Goal: Information Seeking & Learning: Learn about a topic

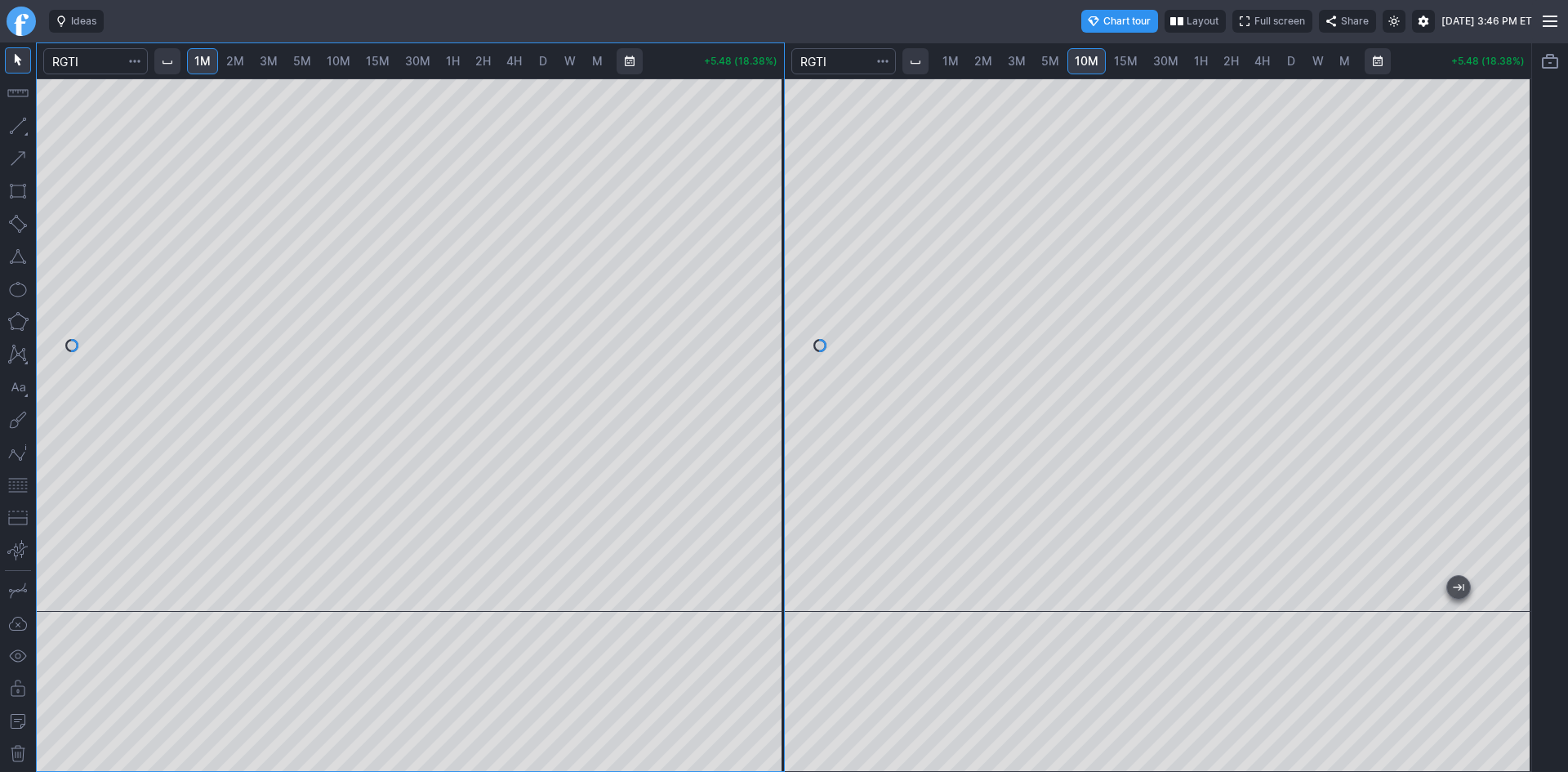
click at [14, 488] on button "button" at bounding box center [18, 485] width 27 height 27
drag, startPoint x: 1523, startPoint y: 385, endPoint x: 1513, endPoint y: 420, distance: 36.4
click at [1513, 420] on div at bounding box center [1514, 340] width 34 height 493
click at [1162, 58] on span "30M" at bounding box center [1166, 61] width 26 height 14
drag, startPoint x: 1513, startPoint y: 179, endPoint x: 1506, endPoint y: 229, distance: 50.5
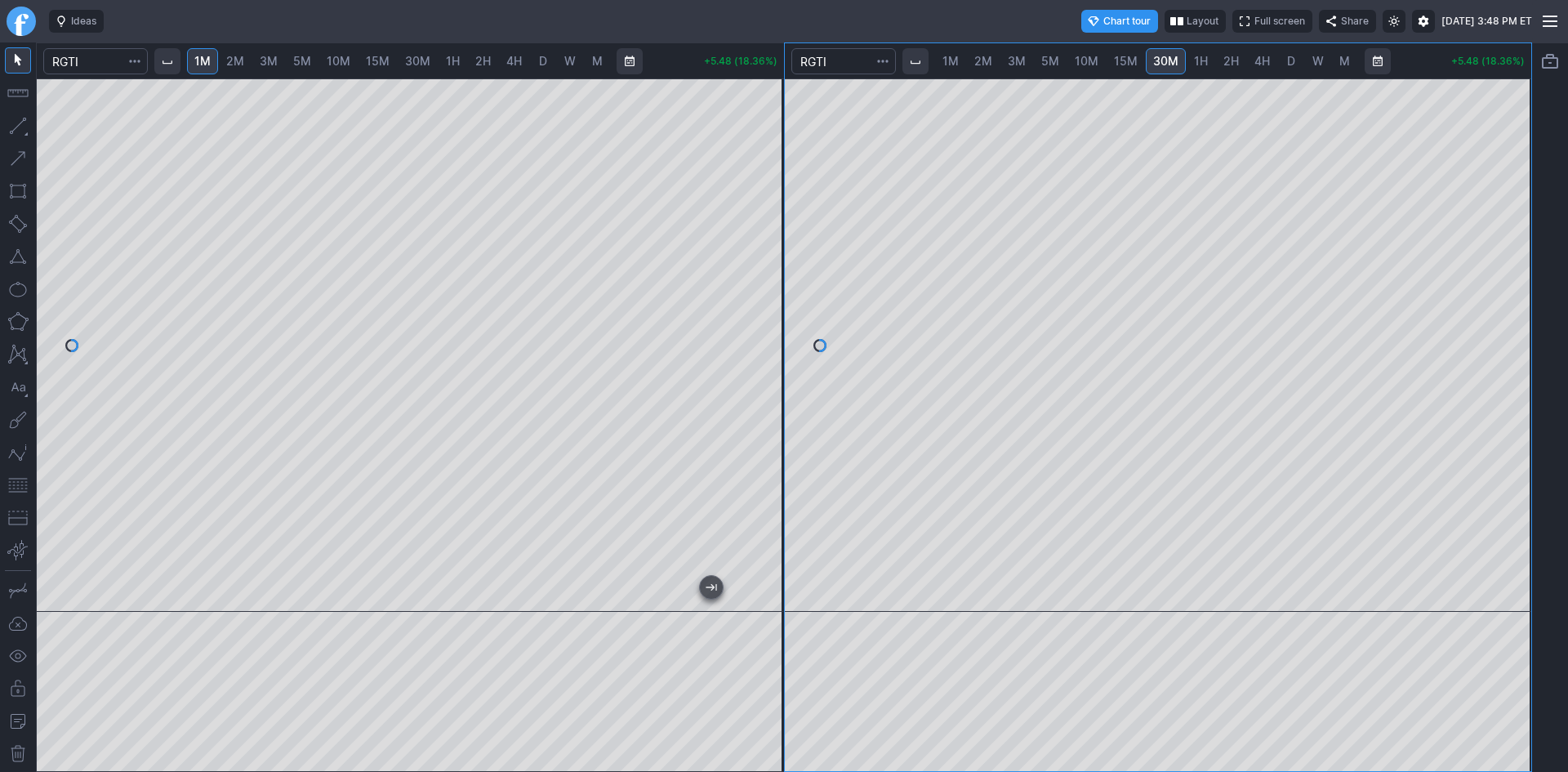
click at [1506, 229] on div at bounding box center [1514, 340] width 34 height 493
click at [1486, 338] on div at bounding box center [1159, 345] width 748 height 533
click at [1284, 60] on link "D" at bounding box center [1291, 61] width 27 height 27
drag, startPoint x: 1512, startPoint y: 238, endPoint x: 1497, endPoint y: 301, distance: 64.8
click at [1500, 301] on div at bounding box center [1514, 340] width 34 height 493
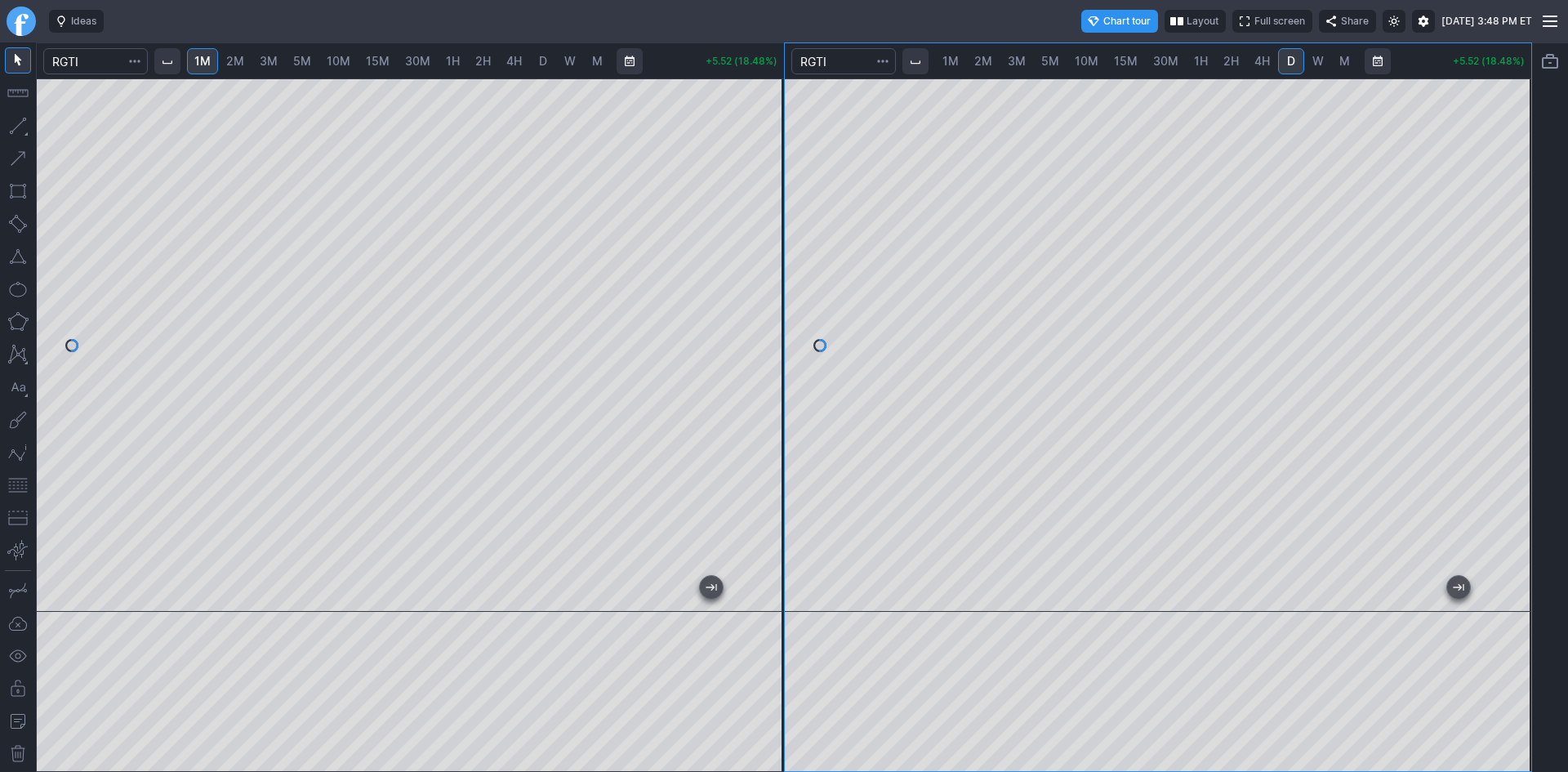
click at [1495, 344] on div at bounding box center [1159, 345] width 748 height 533
click at [1316, 59] on span "W" at bounding box center [1318, 61] width 12 height 14
drag, startPoint x: 1508, startPoint y: 250, endPoint x: 1512, endPoint y: 364, distance: 114.1
click at [1510, 351] on div at bounding box center [1514, 340] width 34 height 493
click at [1428, 430] on div at bounding box center [1159, 345] width 748 height 533
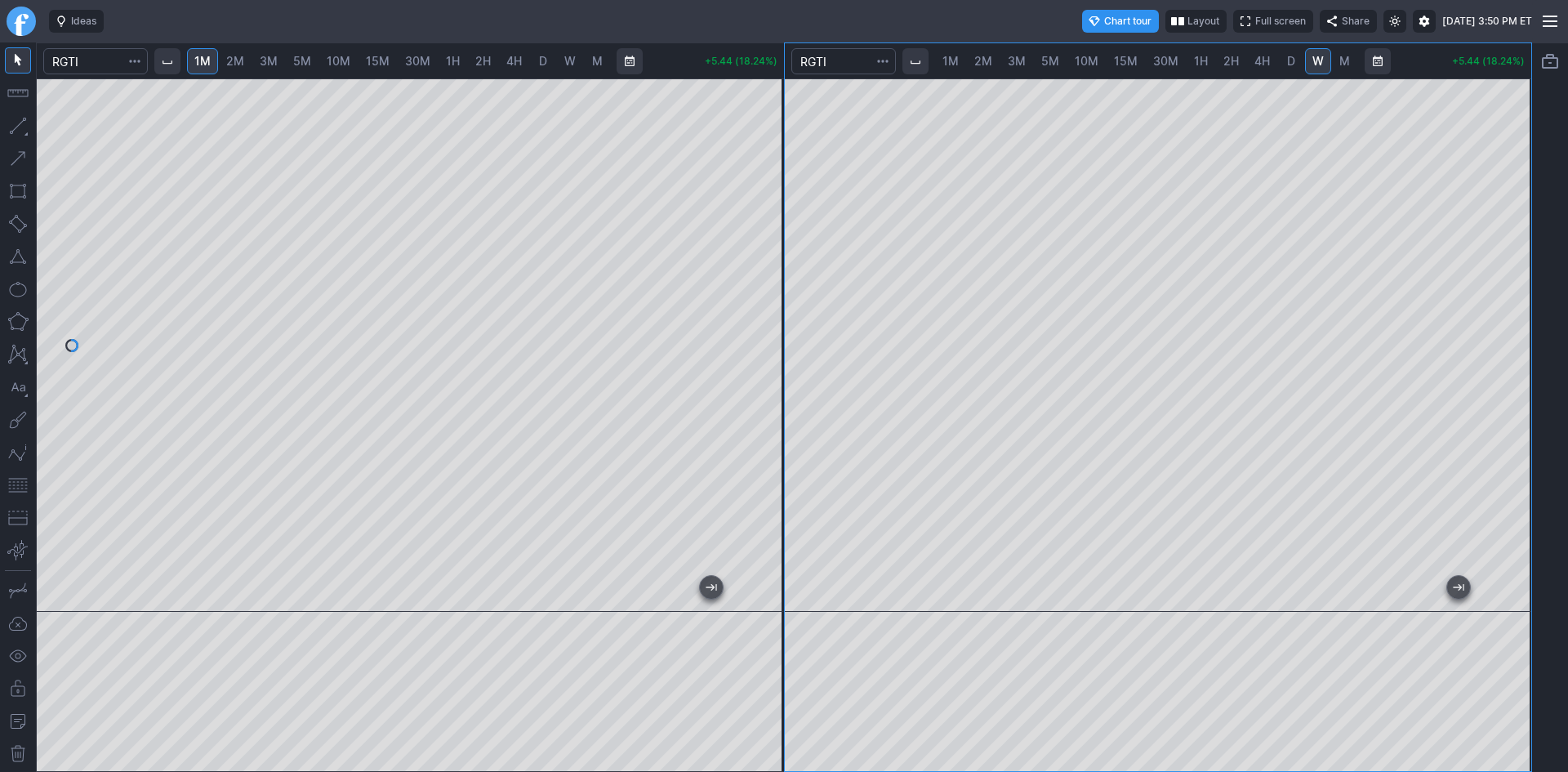
click at [16, 484] on button "button" at bounding box center [18, 485] width 27 height 27
click at [1470, 447] on div at bounding box center [1159, 345] width 748 height 533
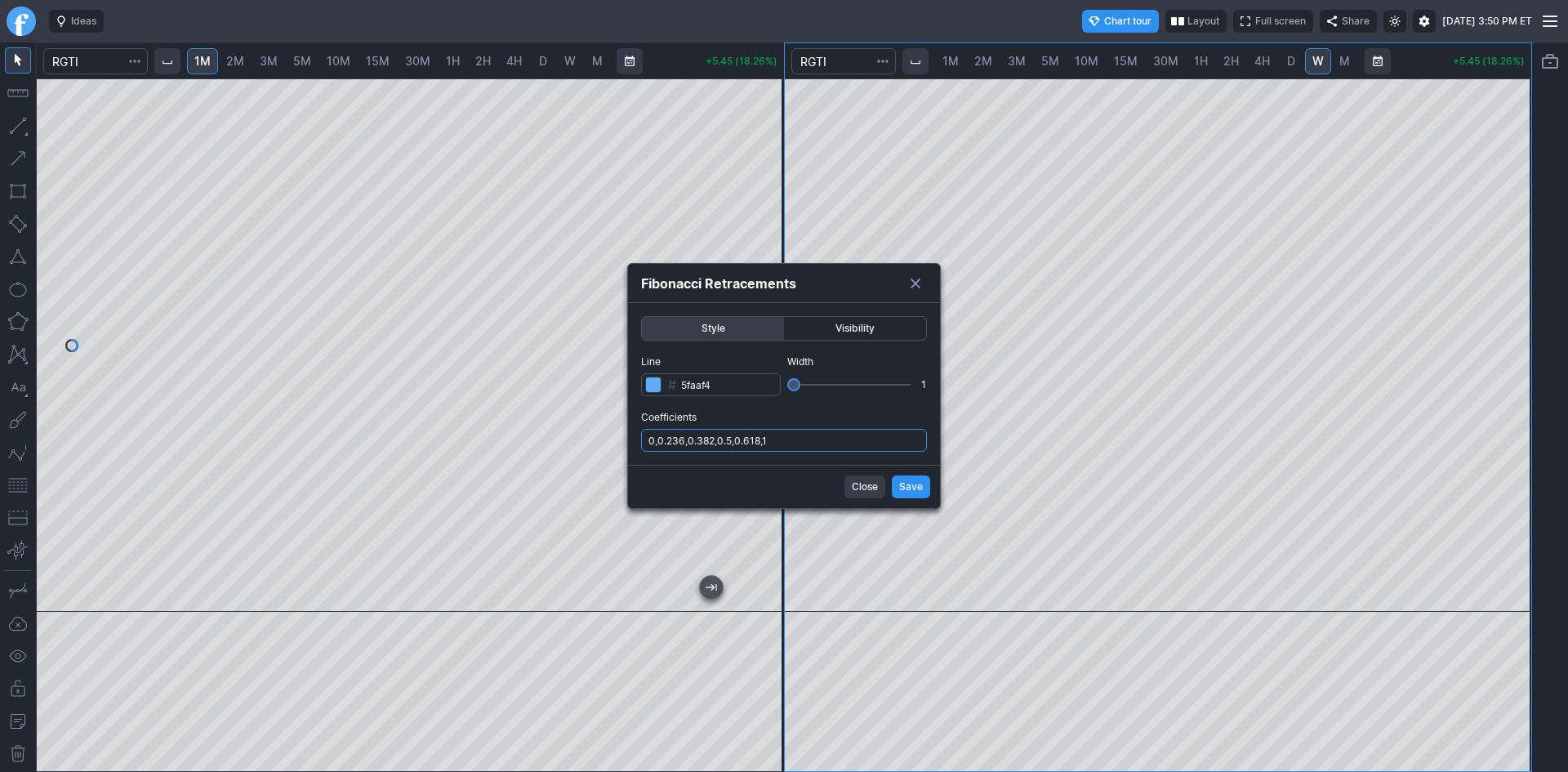
click at [856, 445] on input "0,0.236,0.382,0.5,0.618,1" at bounding box center [784, 440] width 286 height 23
type input "0,0.236,0.382,0.5,0.618,1,.786"
click at [917, 480] on span "Save" at bounding box center [911, 487] width 24 height 17
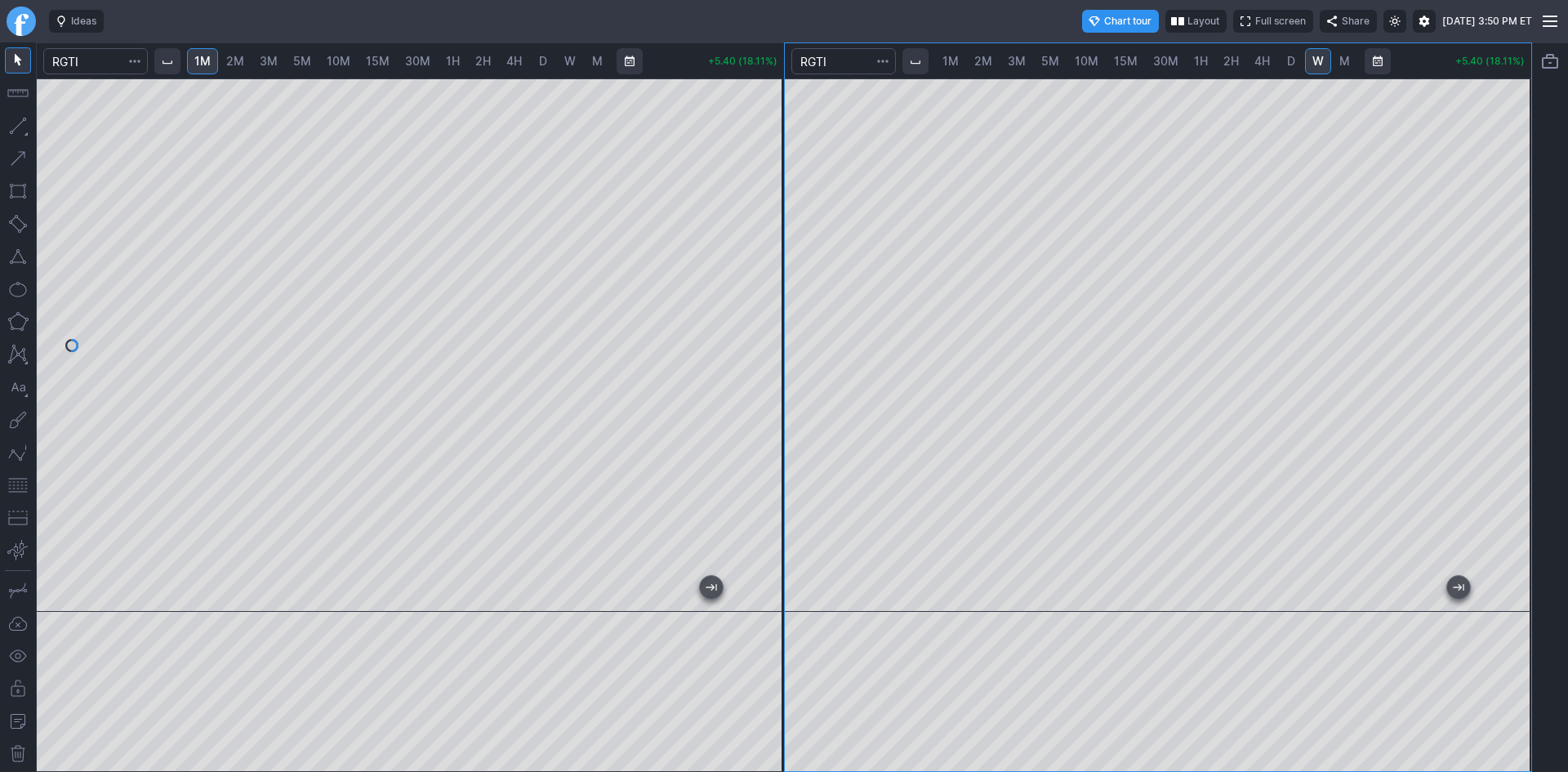
drag, startPoint x: 1513, startPoint y: 420, endPoint x: 1519, endPoint y: 440, distance: 20.9
click at [1519, 440] on div at bounding box center [1514, 340] width 34 height 493
drag, startPoint x: 772, startPoint y: 349, endPoint x: 759, endPoint y: 255, distance: 94.9
click at [759, 255] on div at bounding box center [766, 340] width 34 height 493
drag, startPoint x: 1508, startPoint y: 339, endPoint x: 1513, endPoint y: 311, distance: 28.4
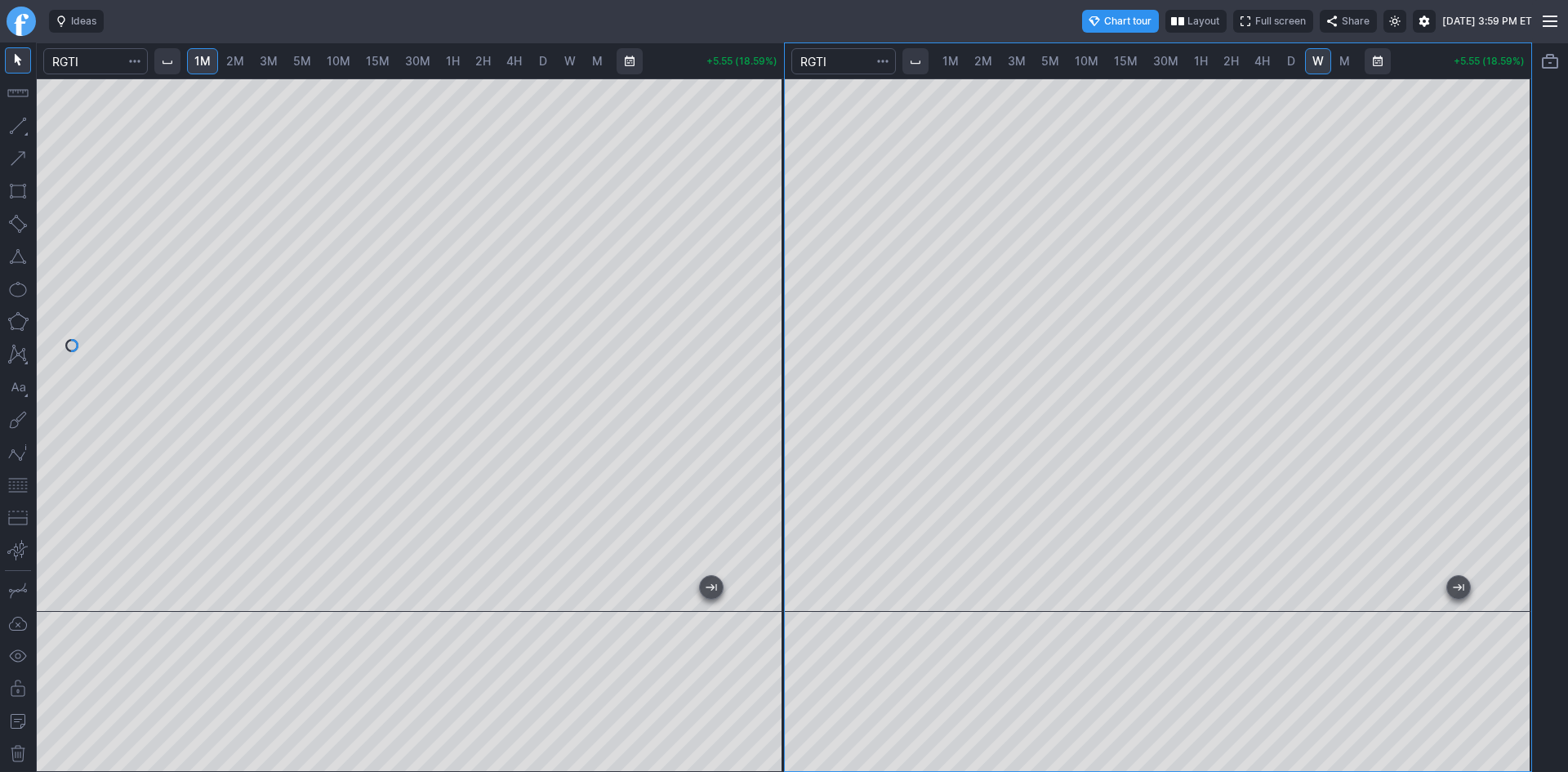
click at [1513, 311] on div at bounding box center [1514, 340] width 34 height 493
click at [22, 482] on button "button" at bounding box center [18, 485] width 27 height 27
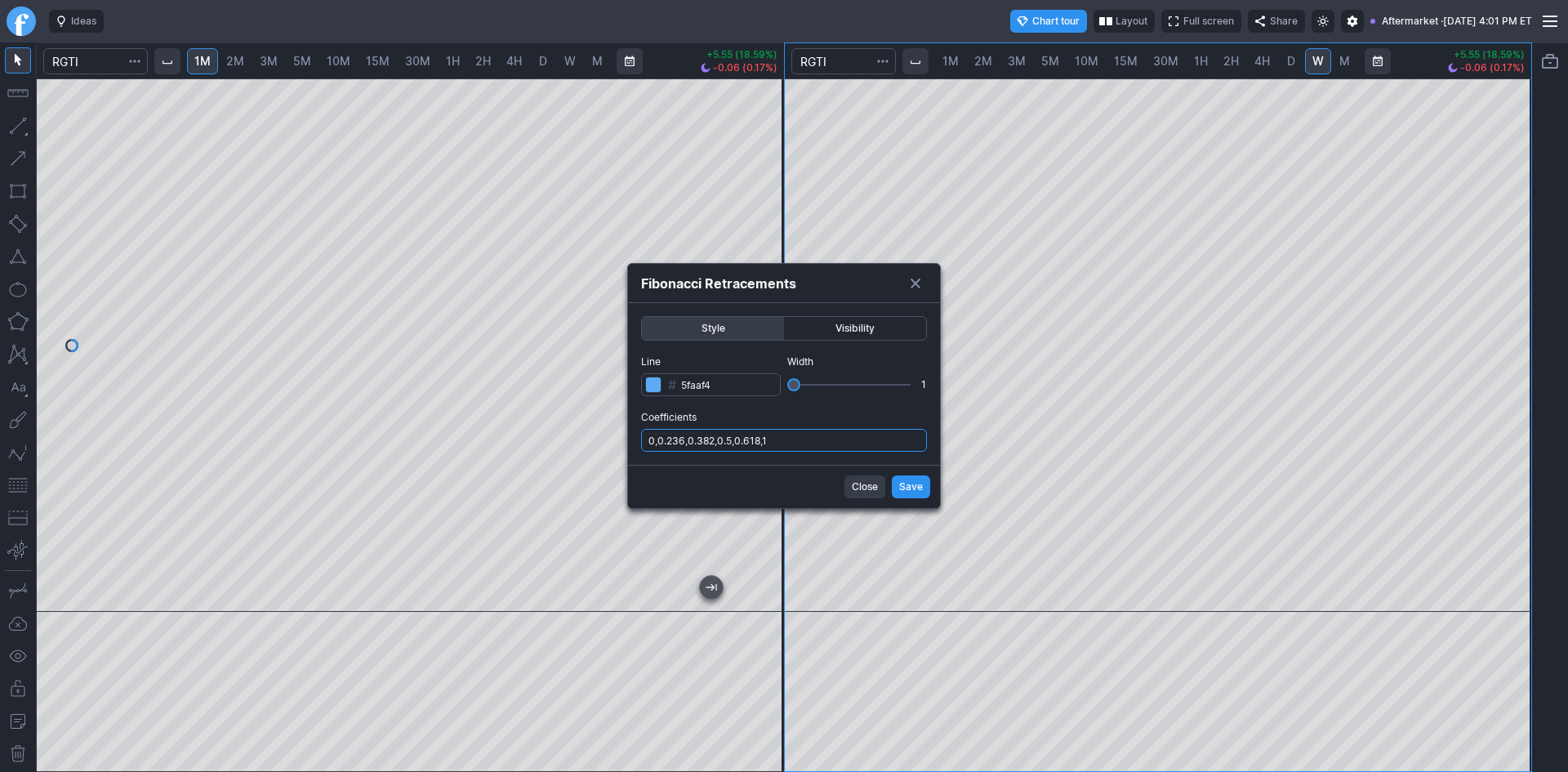
click at [794, 436] on input "0,0.236,0.382,0.5,0.618,1" at bounding box center [784, 440] width 286 height 23
type input "0,0.236,0.382,0.5,0.618,1,.786"
click at [905, 487] on span "Save" at bounding box center [911, 487] width 24 height 17
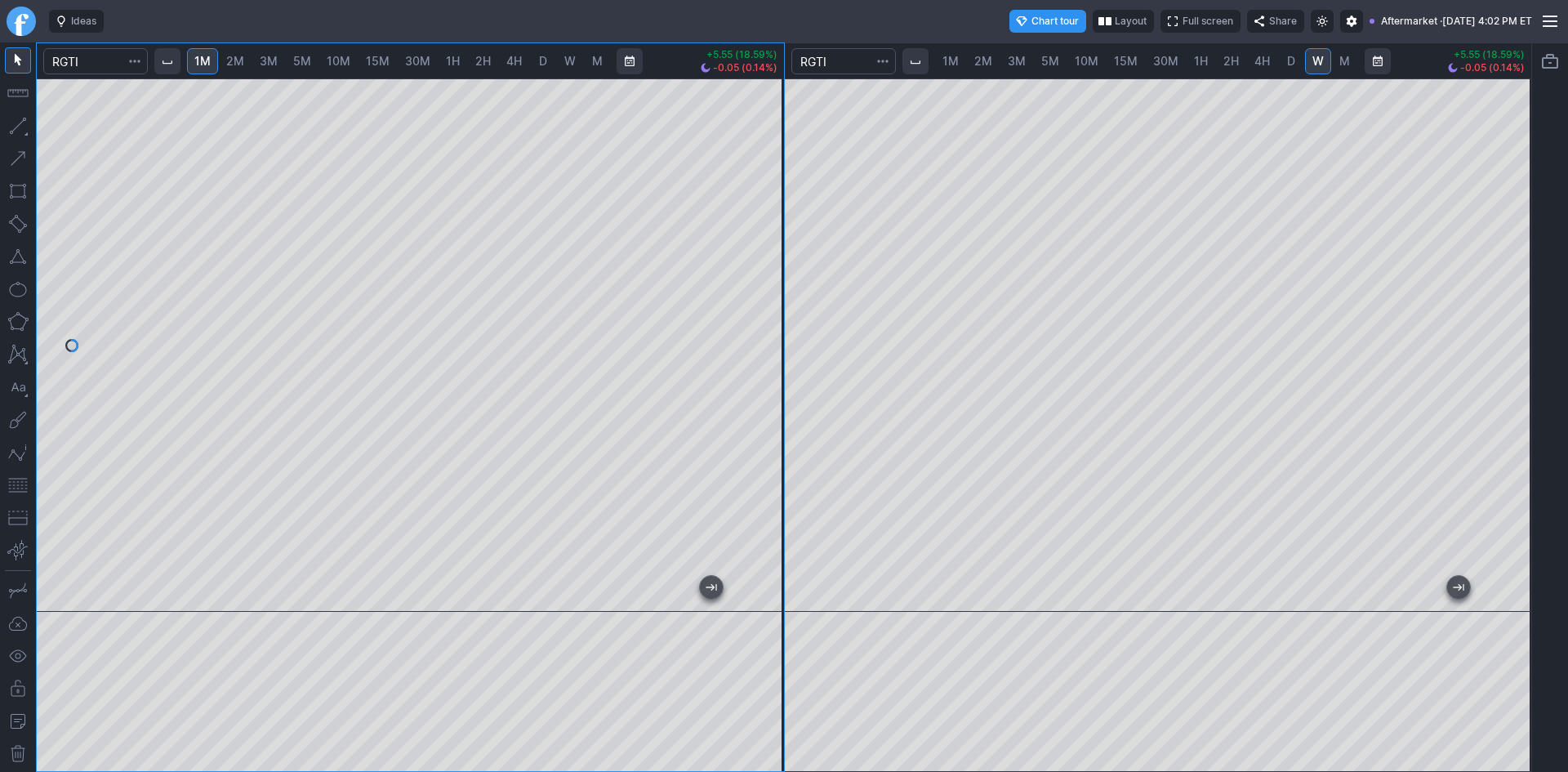
drag, startPoint x: 767, startPoint y: 372, endPoint x: 782, endPoint y: 270, distance: 103.1
click at [782, 270] on div at bounding box center [766, 340] width 34 height 493
drag, startPoint x: 771, startPoint y: 339, endPoint x: 777, endPoint y: 226, distance: 113.2
click at [777, 226] on div at bounding box center [766, 340] width 34 height 493
drag, startPoint x: 779, startPoint y: 286, endPoint x: 762, endPoint y: 398, distance: 113.3
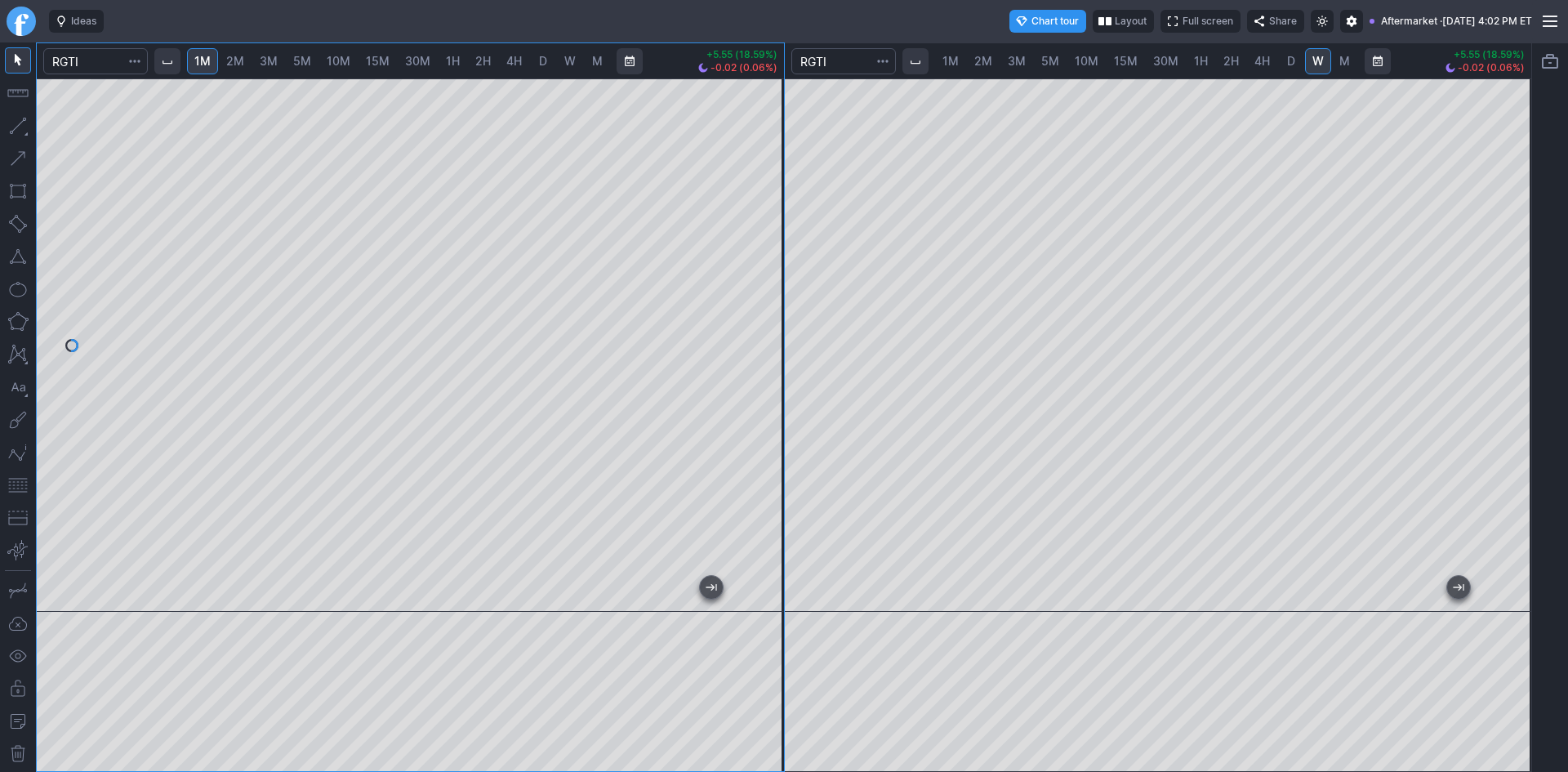
click at [762, 398] on div at bounding box center [766, 340] width 34 height 493
drag, startPoint x: 762, startPoint y: 194, endPoint x: 757, endPoint y: 322, distance: 128.1
click at [757, 322] on div at bounding box center [766, 340] width 34 height 493
drag, startPoint x: 765, startPoint y: 258, endPoint x: 761, endPoint y: 213, distance: 45.2
click at [762, 212] on div at bounding box center [766, 340] width 34 height 493
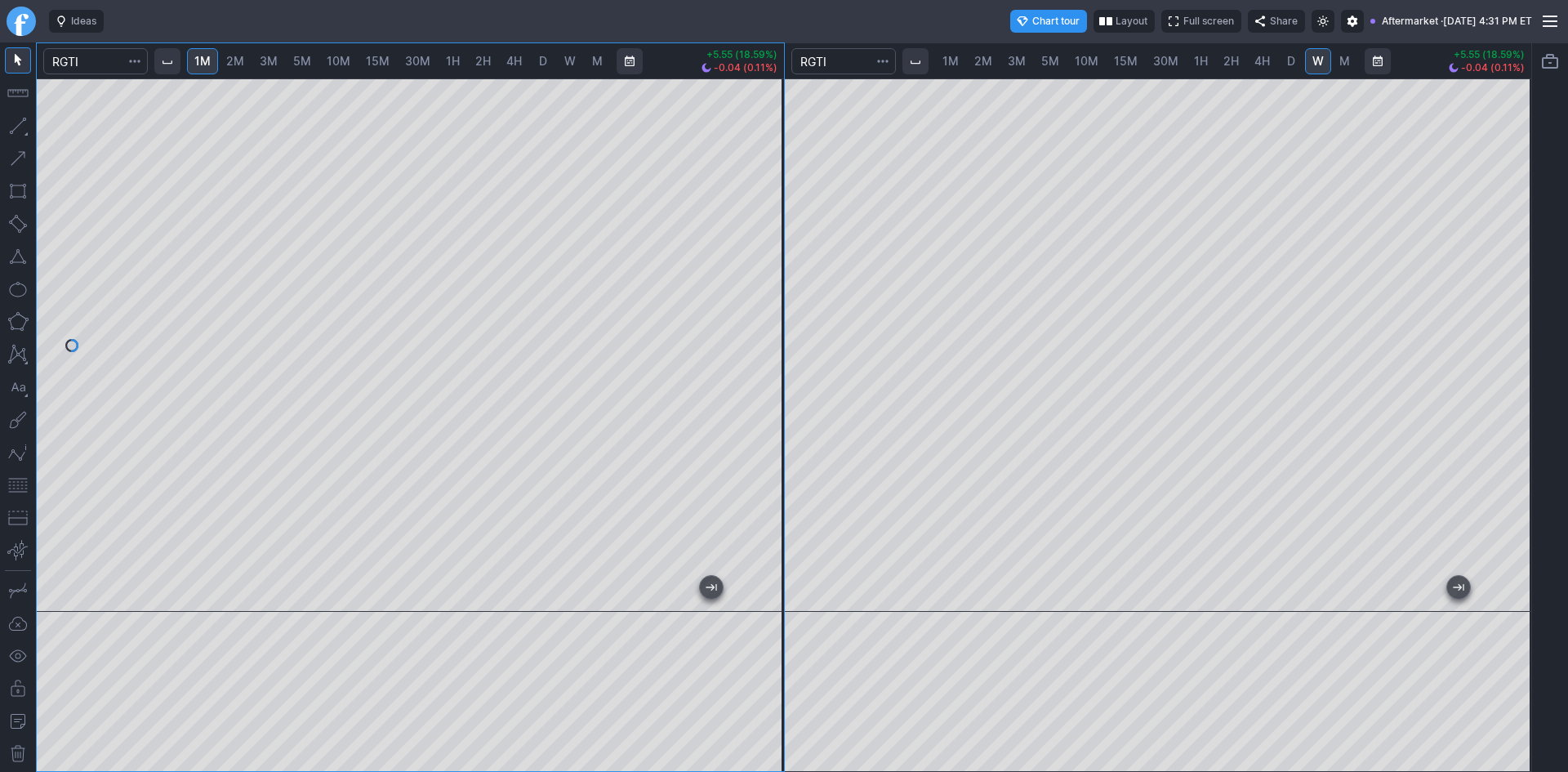
drag, startPoint x: 767, startPoint y: 228, endPoint x: 753, endPoint y: 286, distance: 59.7
click at [753, 286] on div at bounding box center [766, 340] width 34 height 493
drag, startPoint x: 770, startPoint y: 371, endPoint x: 784, endPoint y: 248, distance: 123.8
click at [784, 248] on div at bounding box center [766, 340] width 34 height 493
drag, startPoint x: 1510, startPoint y: 273, endPoint x: 1503, endPoint y: 327, distance: 54.5
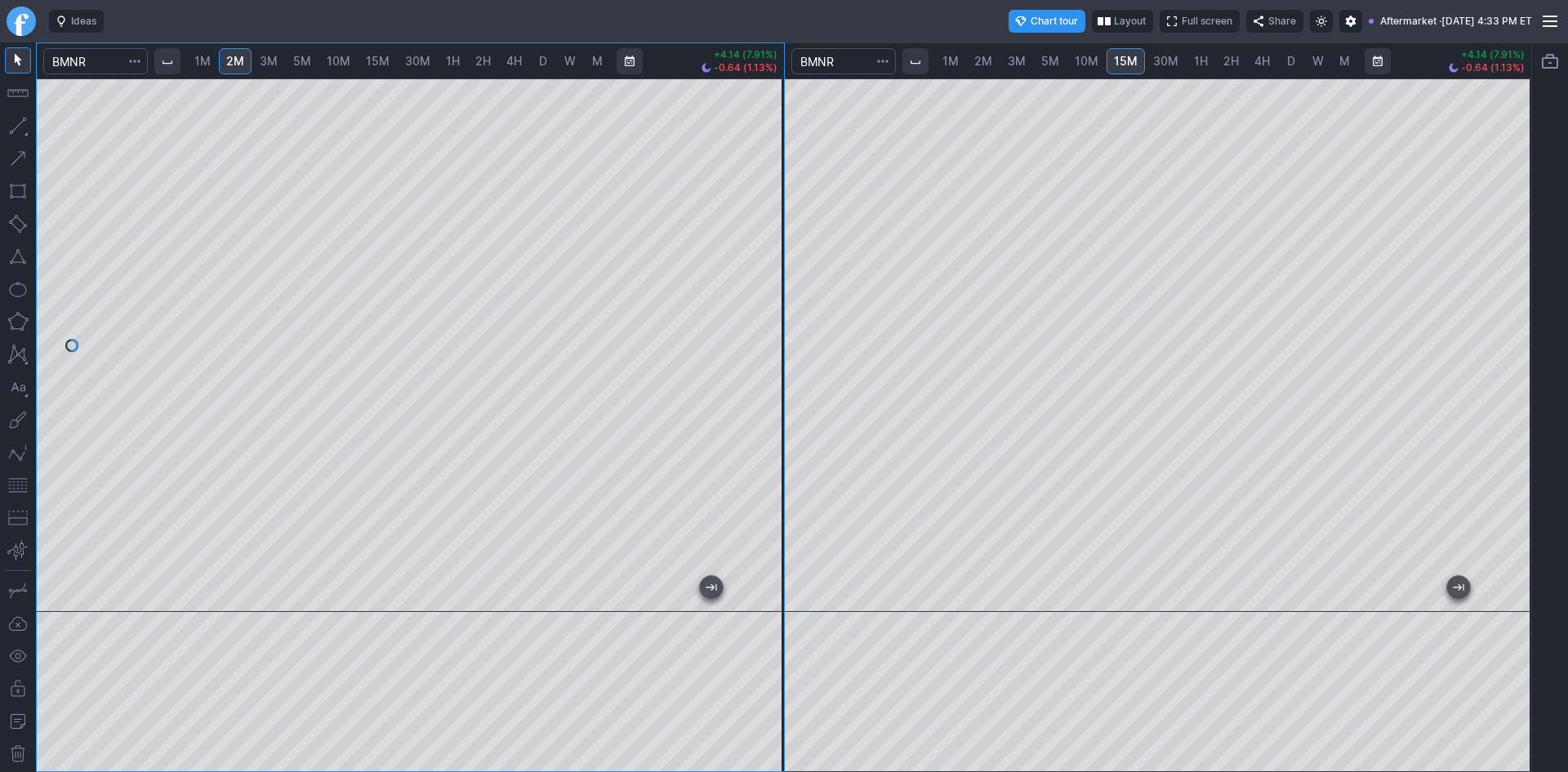
click at [1503, 327] on div at bounding box center [1514, 340] width 34 height 493
drag, startPoint x: 772, startPoint y: 254, endPoint x: 757, endPoint y: 308, distance: 56.0
click at [766, 303] on div at bounding box center [766, 340] width 34 height 493
drag, startPoint x: 1523, startPoint y: 379, endPoint x: 1526, endPoint y: 345, distance: 34.1
click at [1526, 345] on div at bounding box center [1514, 340] width 34 height 493
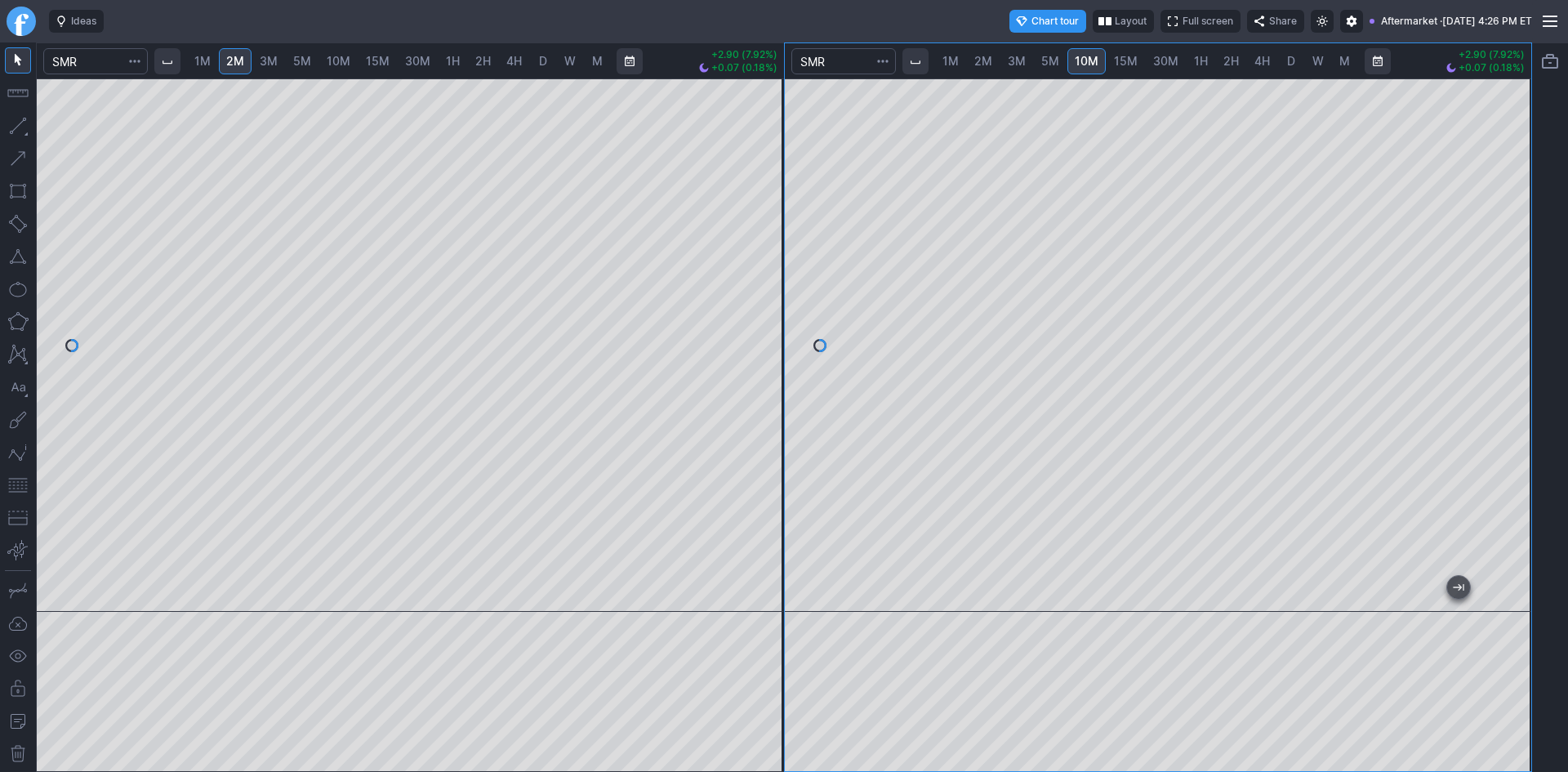
drag, startPoint x: 1510, startPoint y: 233, endPoint x: 1508, endPoint y: 251, distance: 18.1
click at [1508, 251] on div at bounding box center [1514, 340] width 34 height 493
drag, startPoint x: 1518, startPoint y: 175, endPoint x: 1500, endPoint y: 299, distance: 125.3
click at [1502, 305] on div at bounding box center [1514, 340] width 34 height 493
click at [1488, 170] on div at bounding box center [1159, 345] width 748 height 533
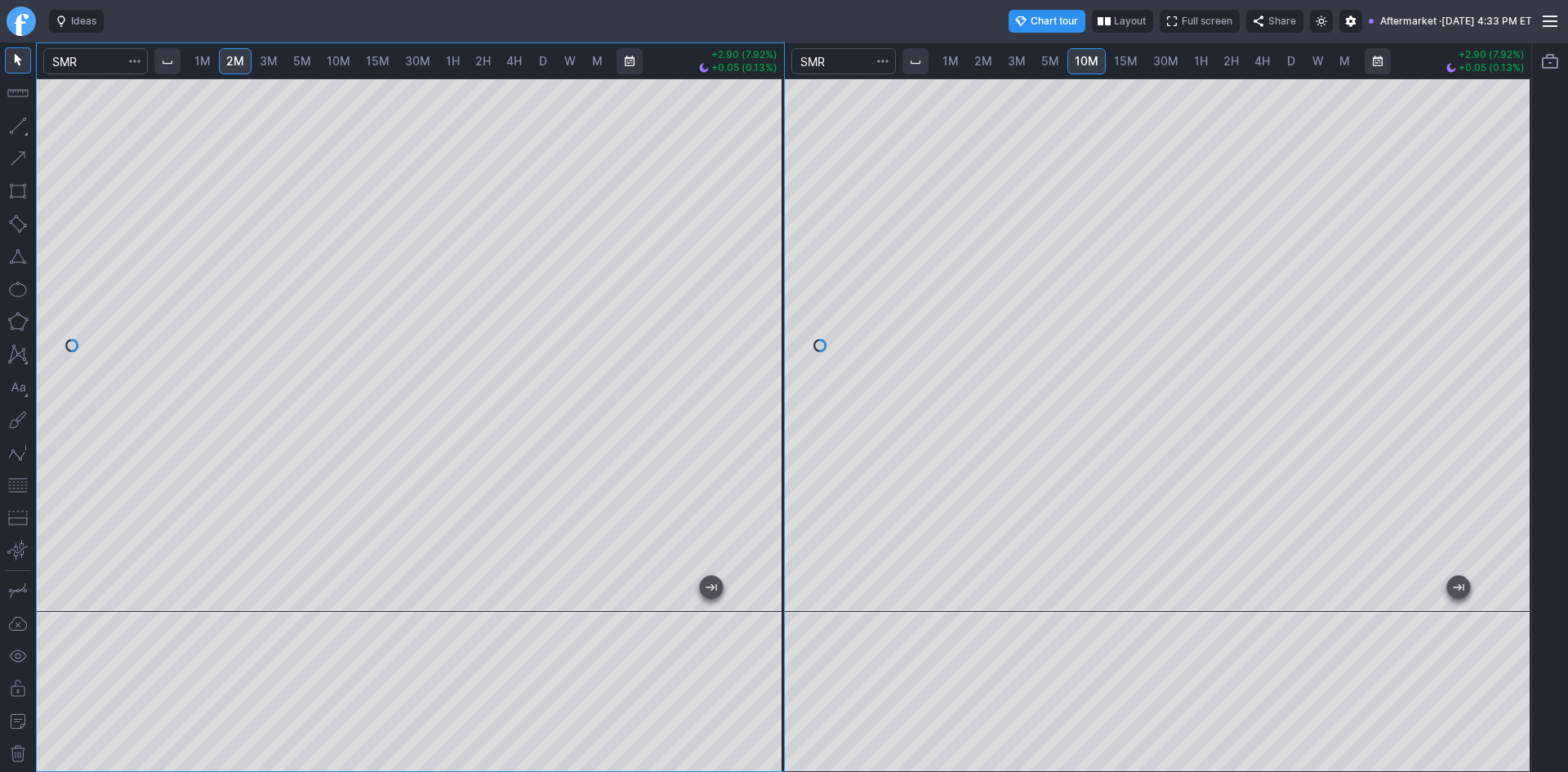
drag, startPoint x: 767, startPoint y: 169, endPoint x: 753, endPoint y: 254, distance: 86.1
click at [753, 254] on div at bounding box center [766, 340] width 34 height 493
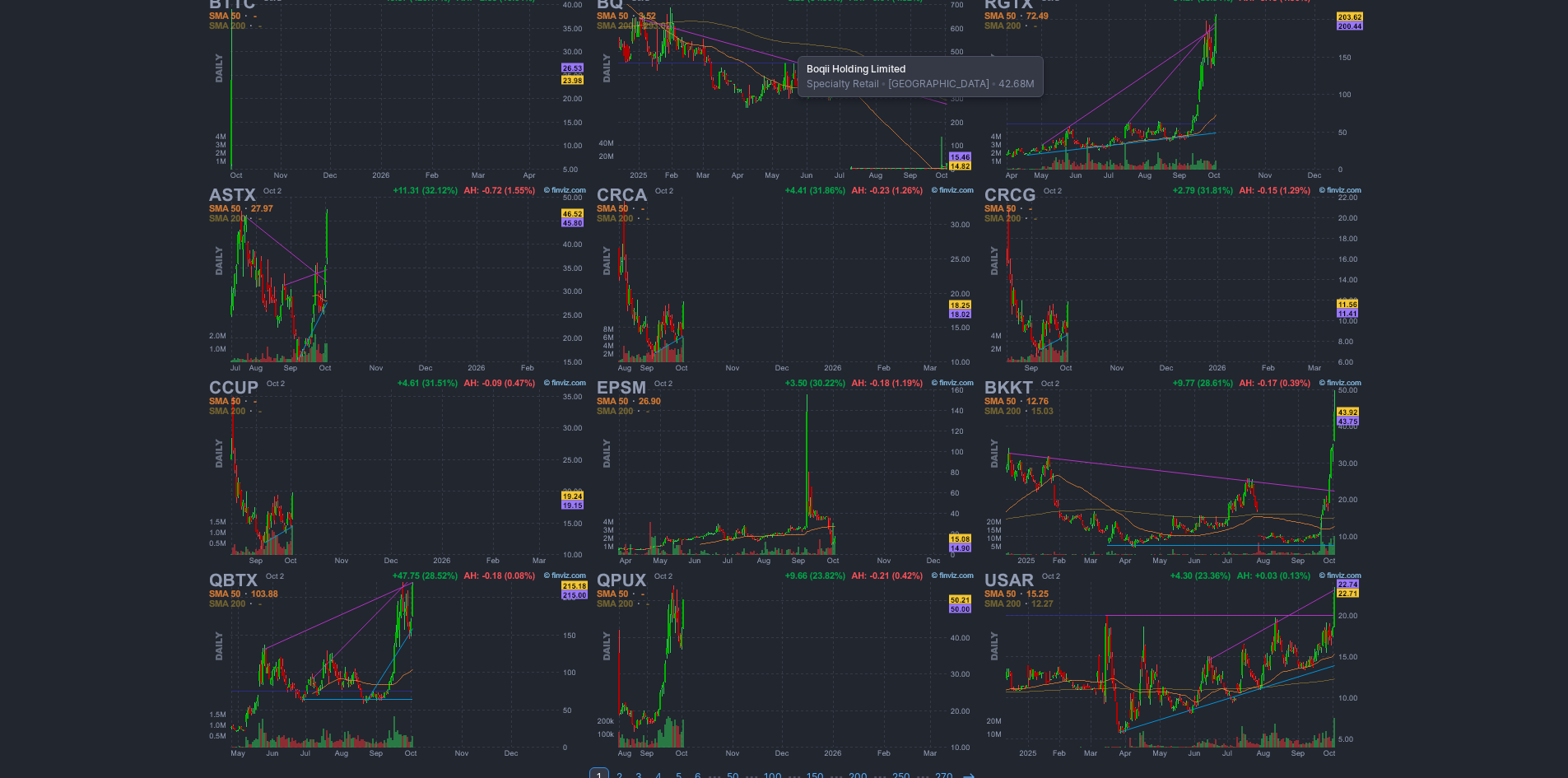
scroll to position [338, 0]
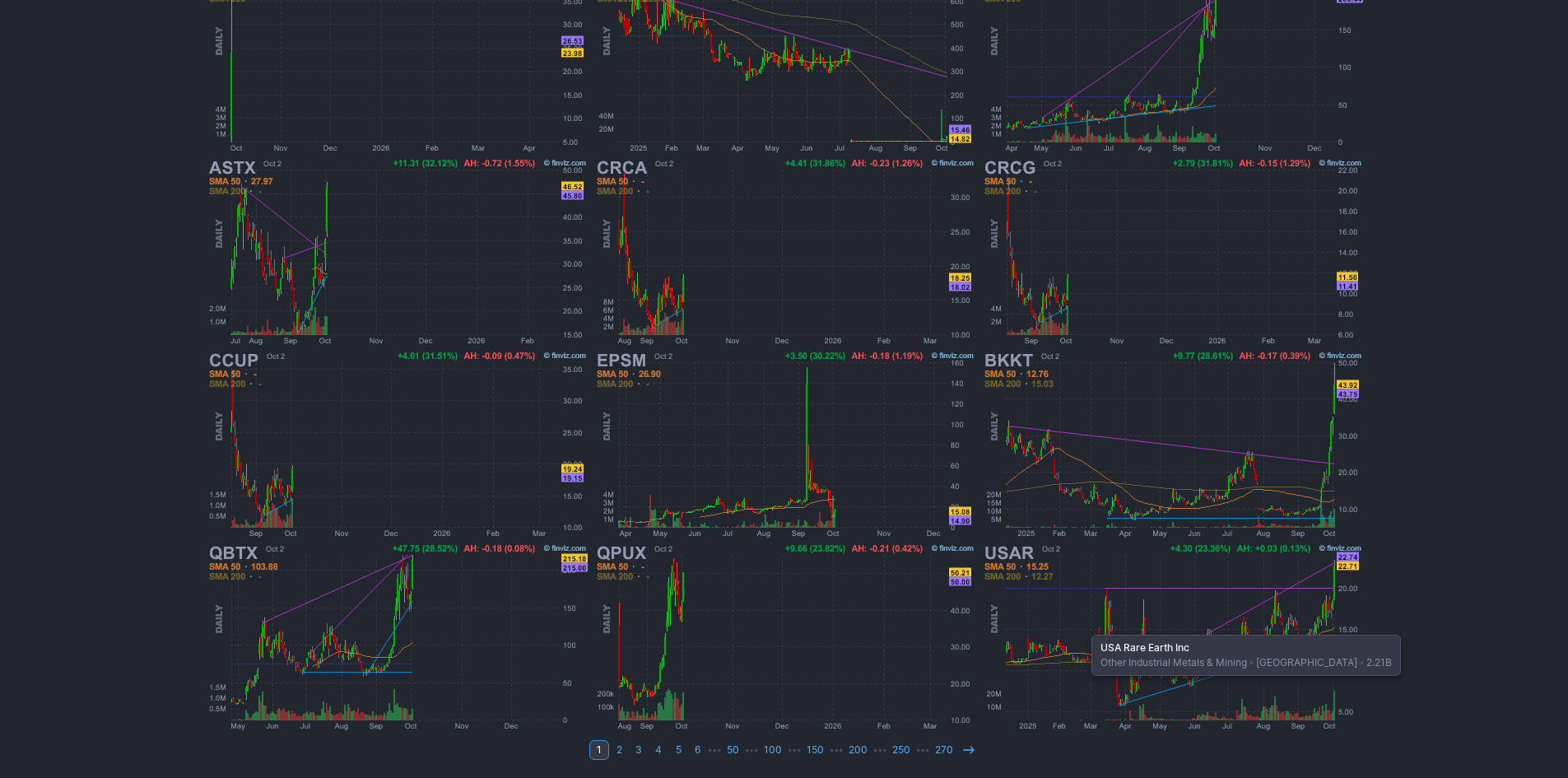
click at [1083, 626] on img at bounding box center [1172, 636] width 386 height 192
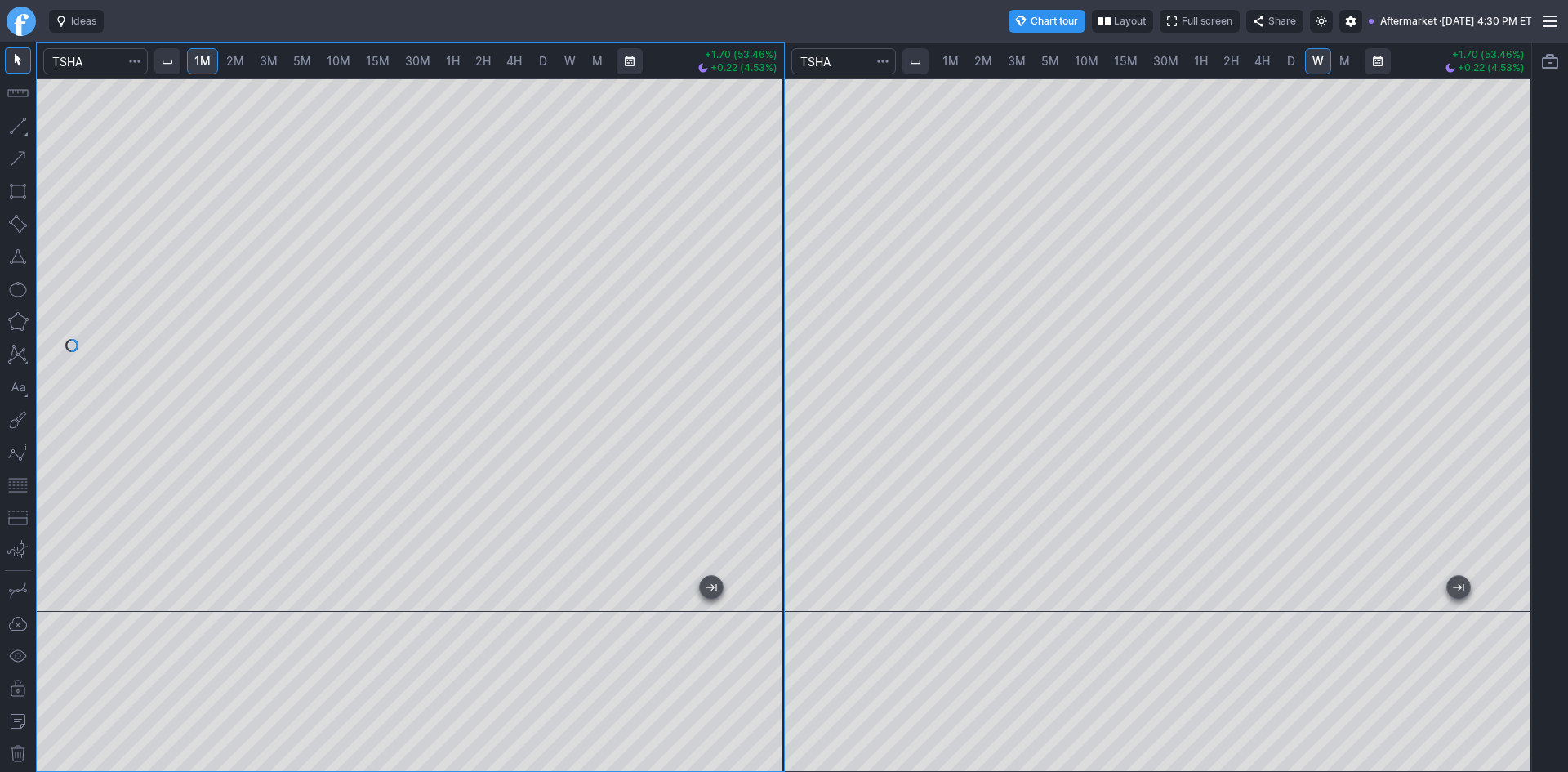
drag, startPoint x: 761, startPoint y: 235, endPoint x: 758, endPoint y: 274, distance: 39.1
click at [758, 274] on div at bounding box center [766, 340] width 34 height 493
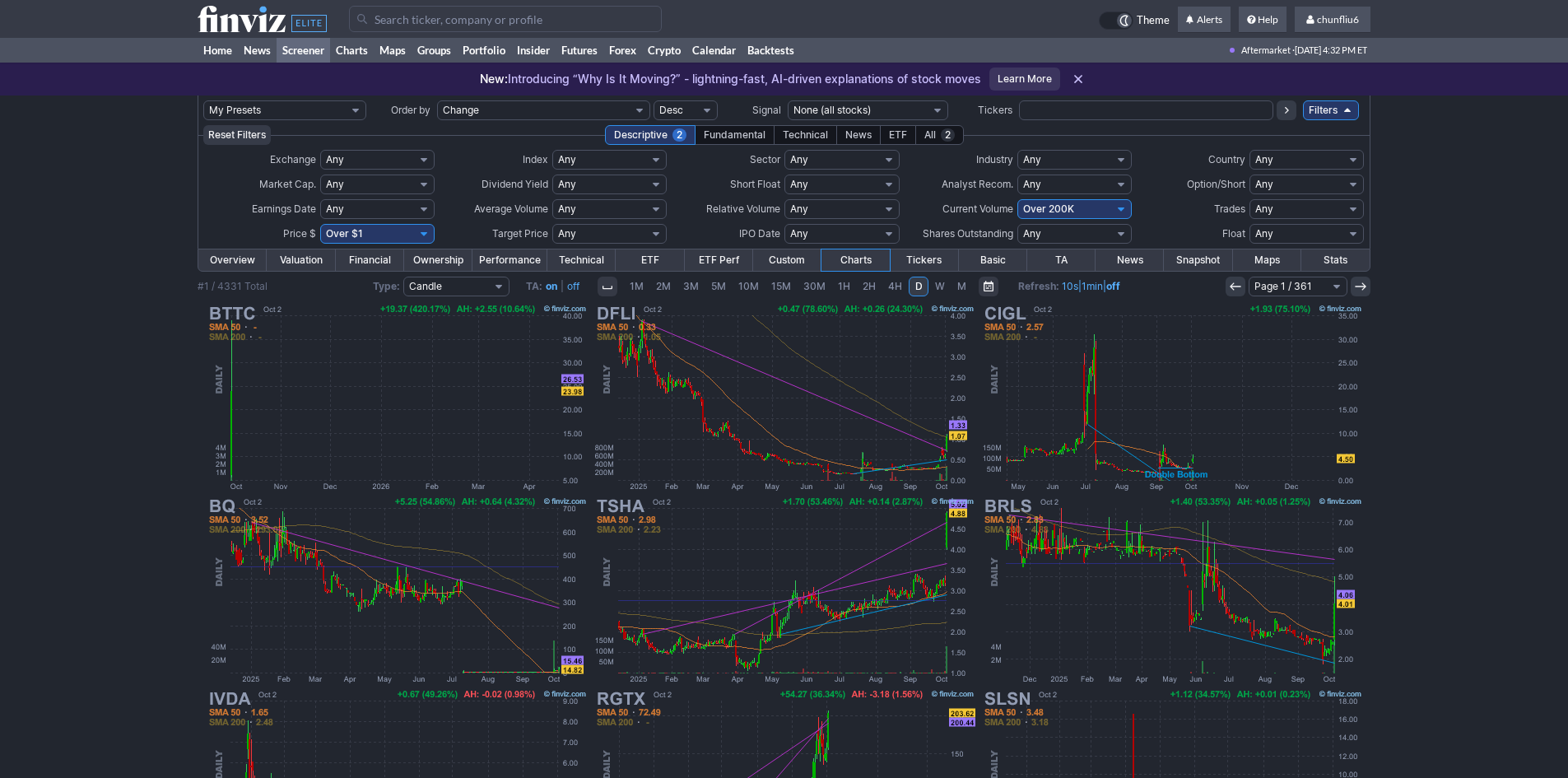
click at [410, 13] on input "Search" at bounding box center [504, 19] width 312 height 27
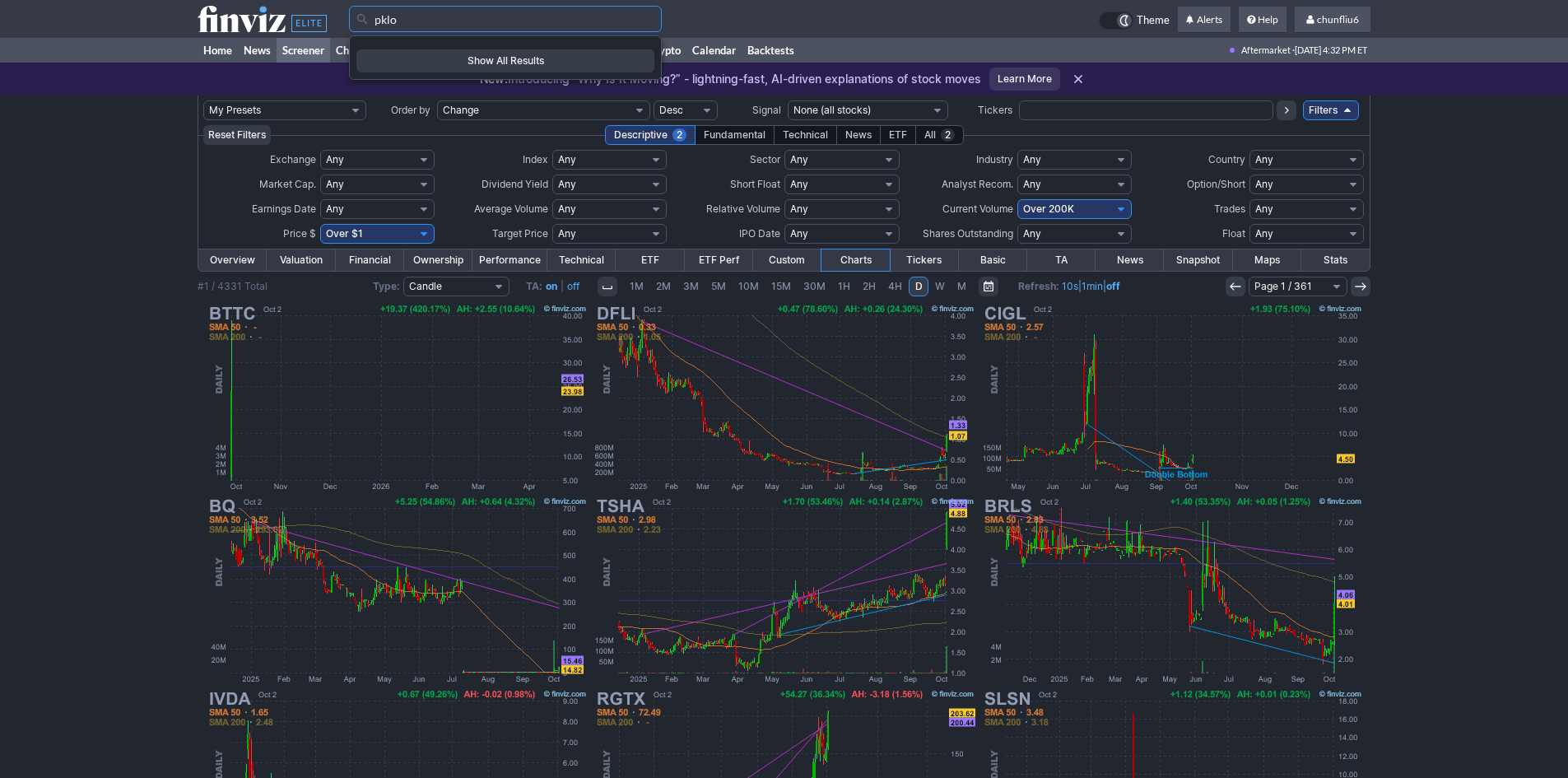
type input "pklo"
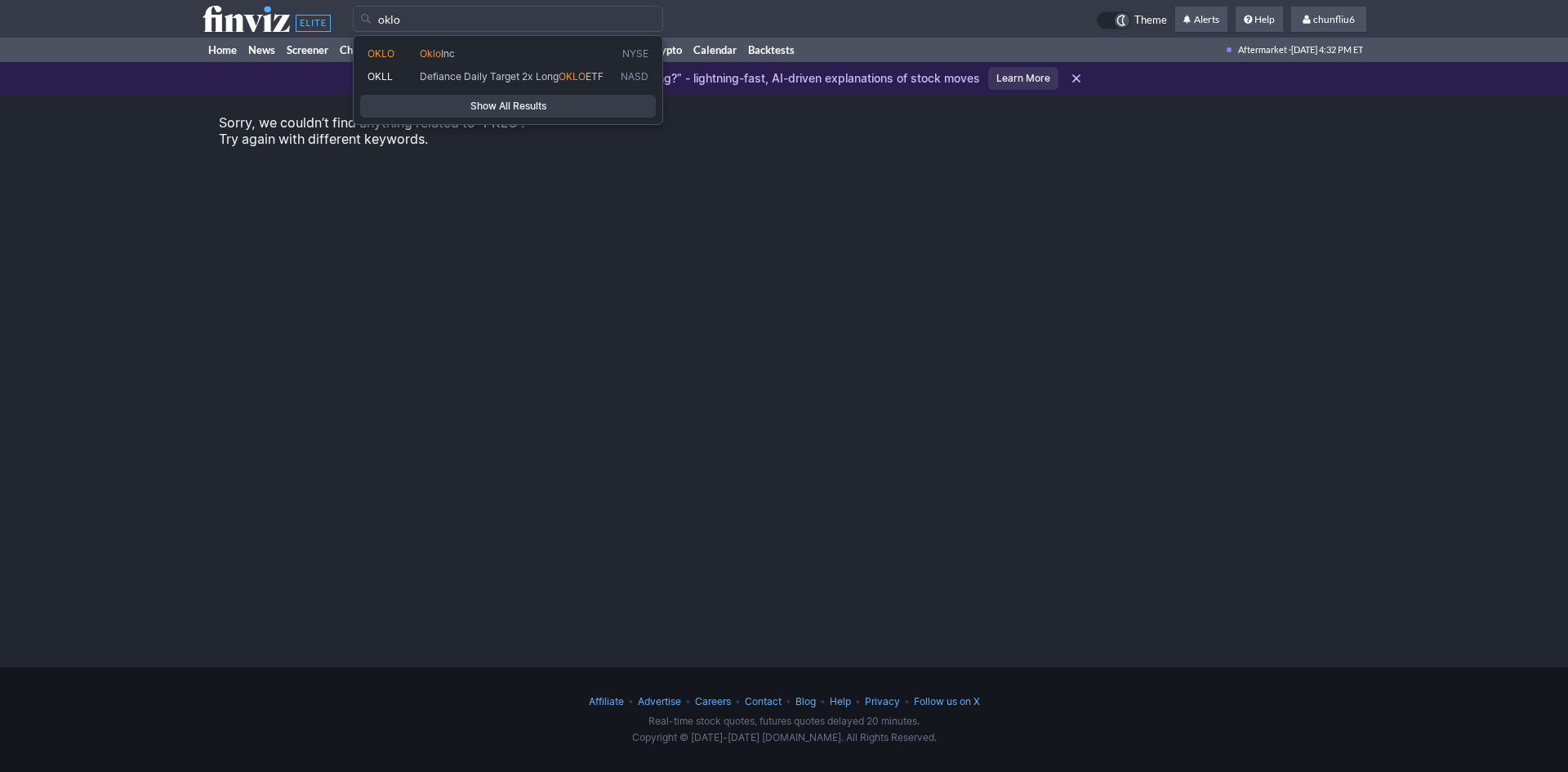
type input "oklo"
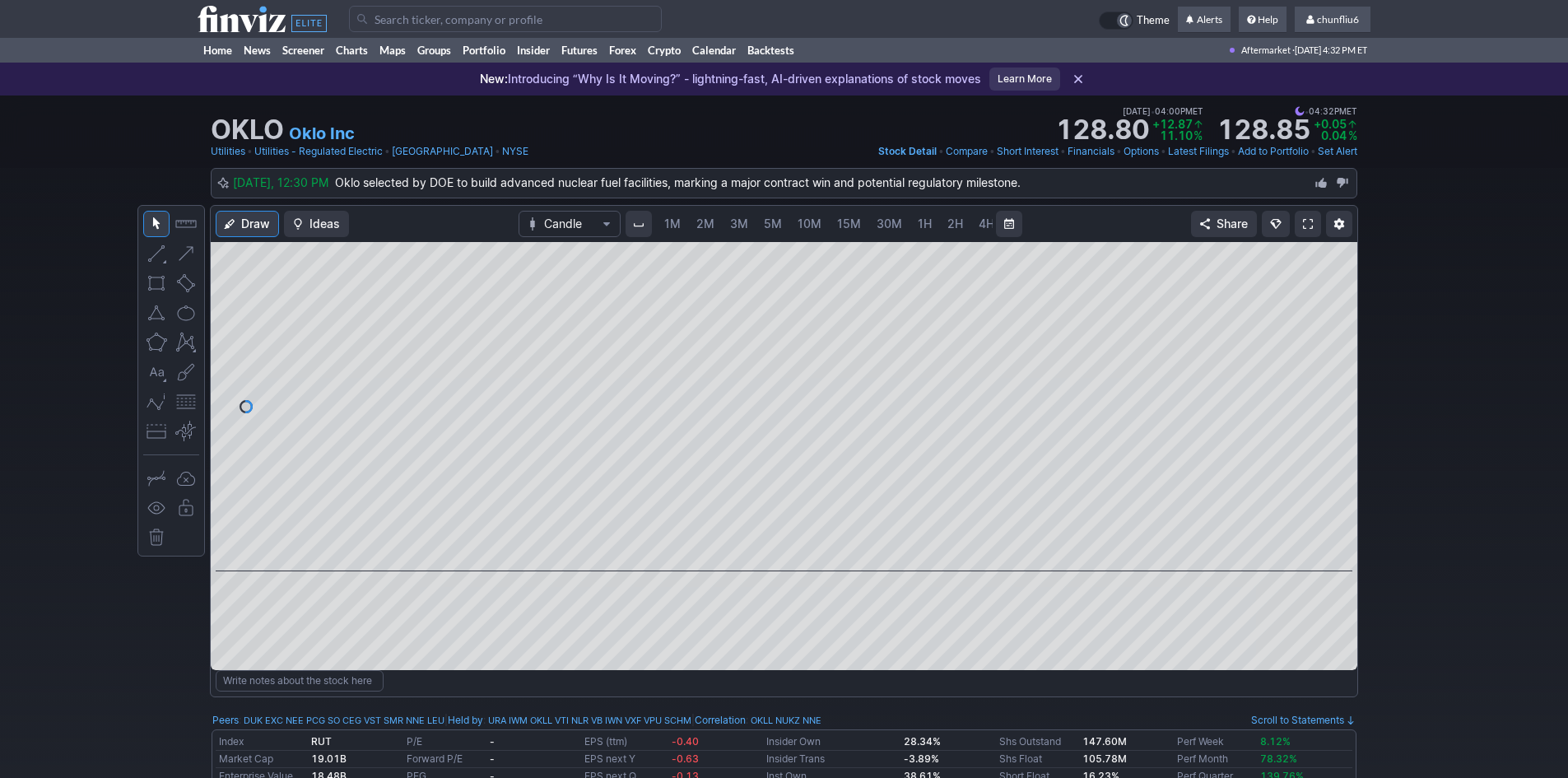
scroll to position [0, 89]
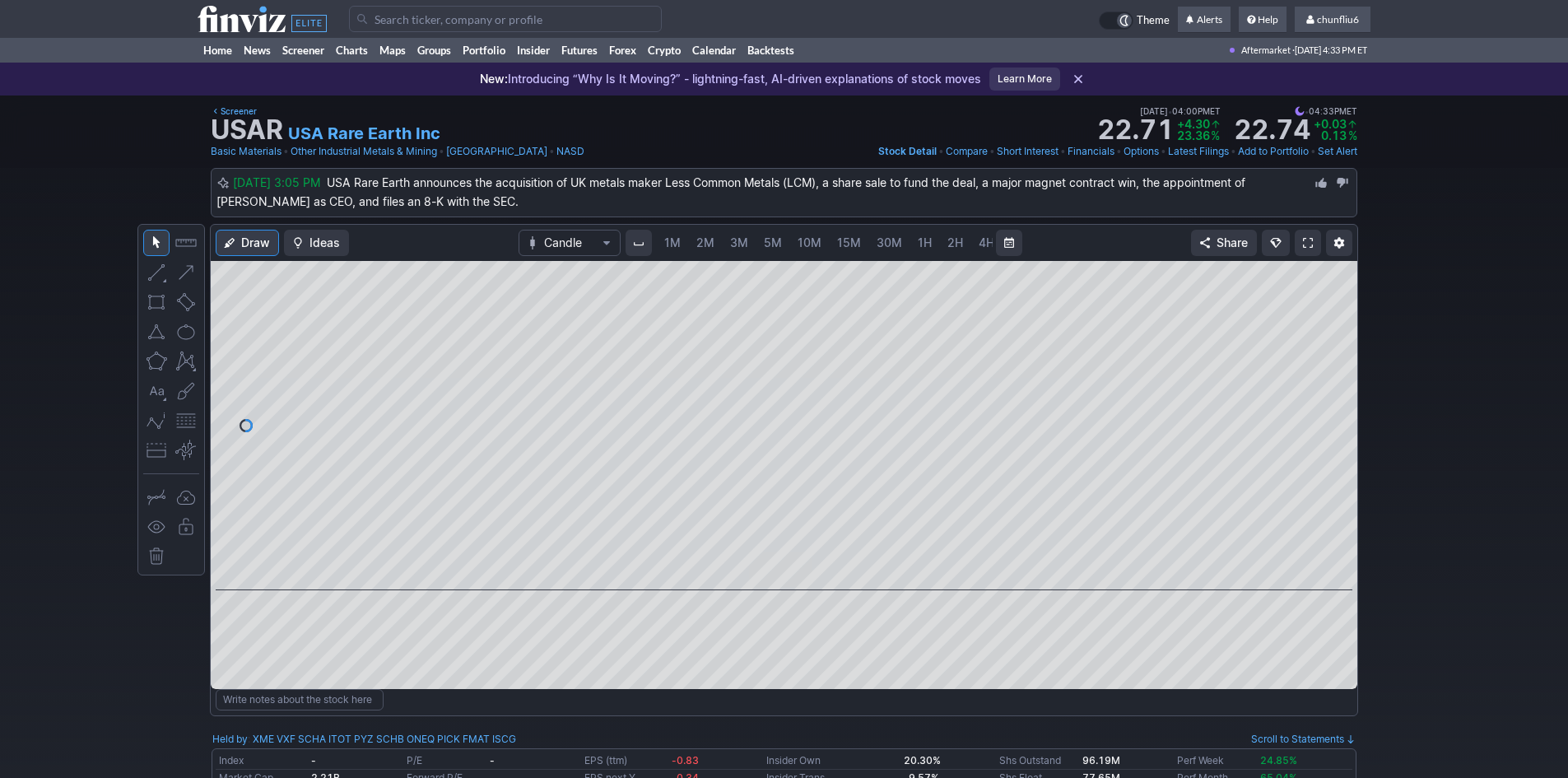
scroll to position [0, 89]
click at [682, 235] on span "5M" at bounding box center [684, 242] width 18 height 14
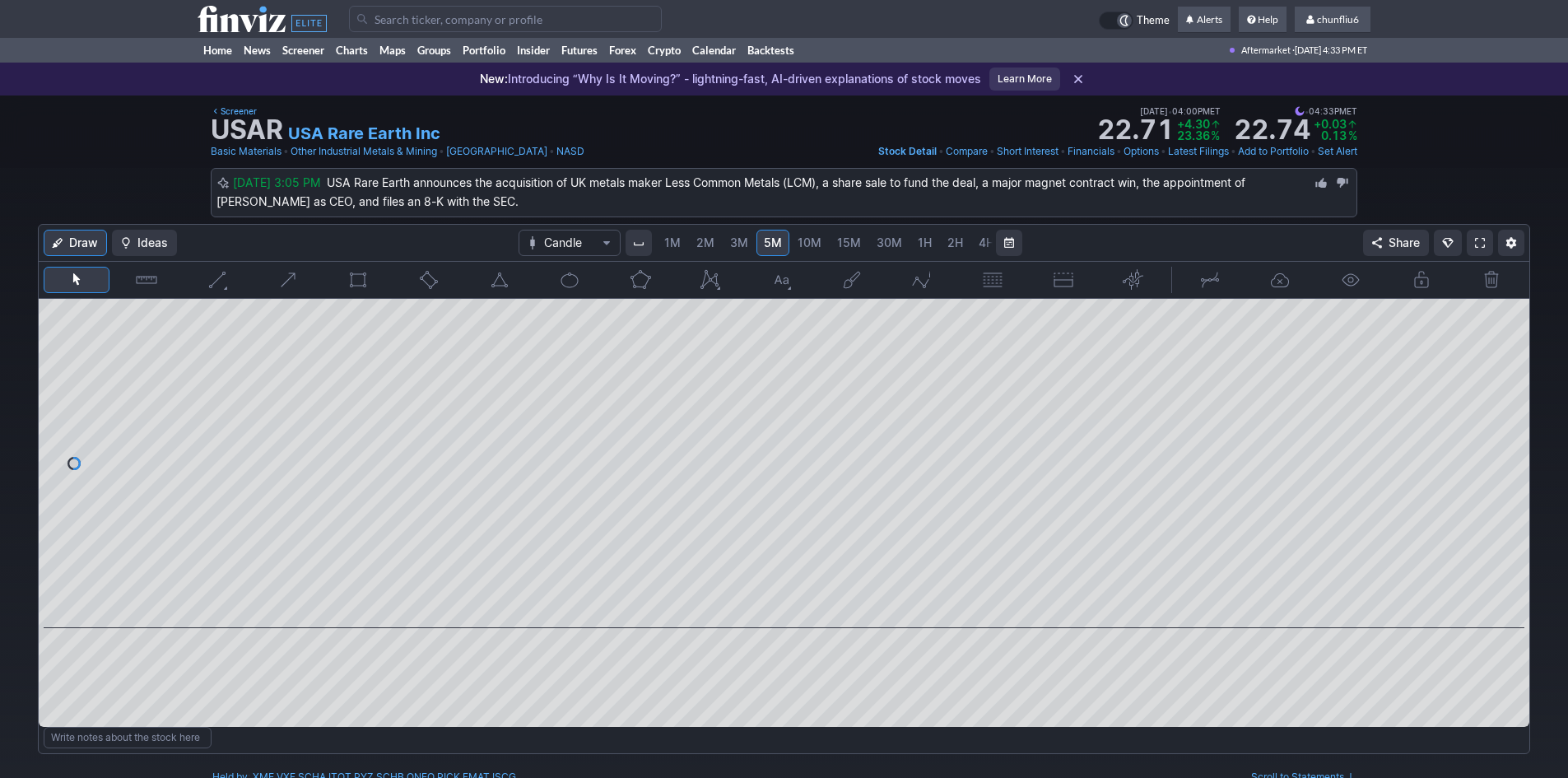
click at [700, 241] on span "2M" at bounding box center [705, 242] width 18 height 14
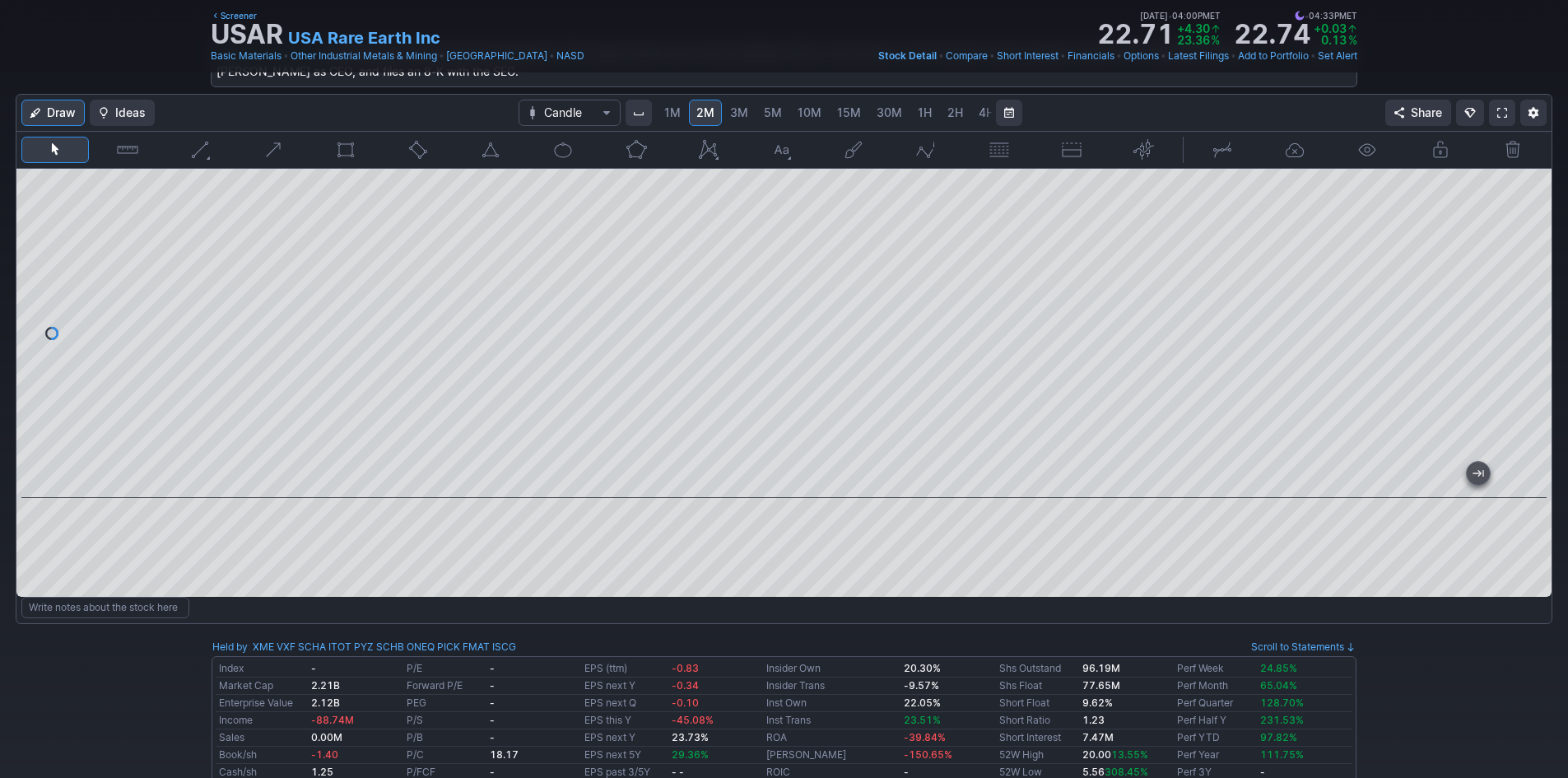
scroll to position [82, 0]
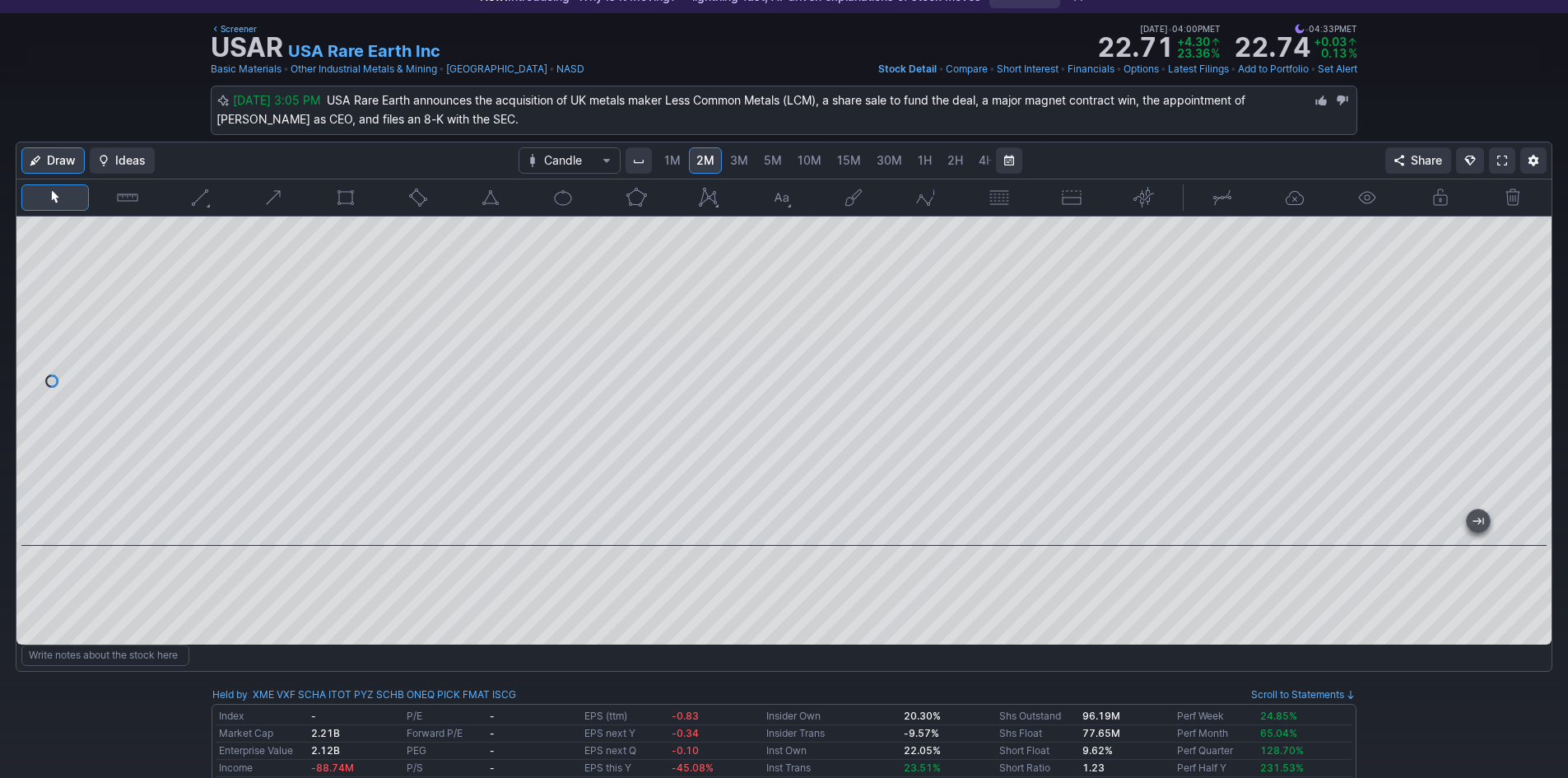
click at [880, 163] on span "30M" at bounding box center [889, 160] width 26 height 14
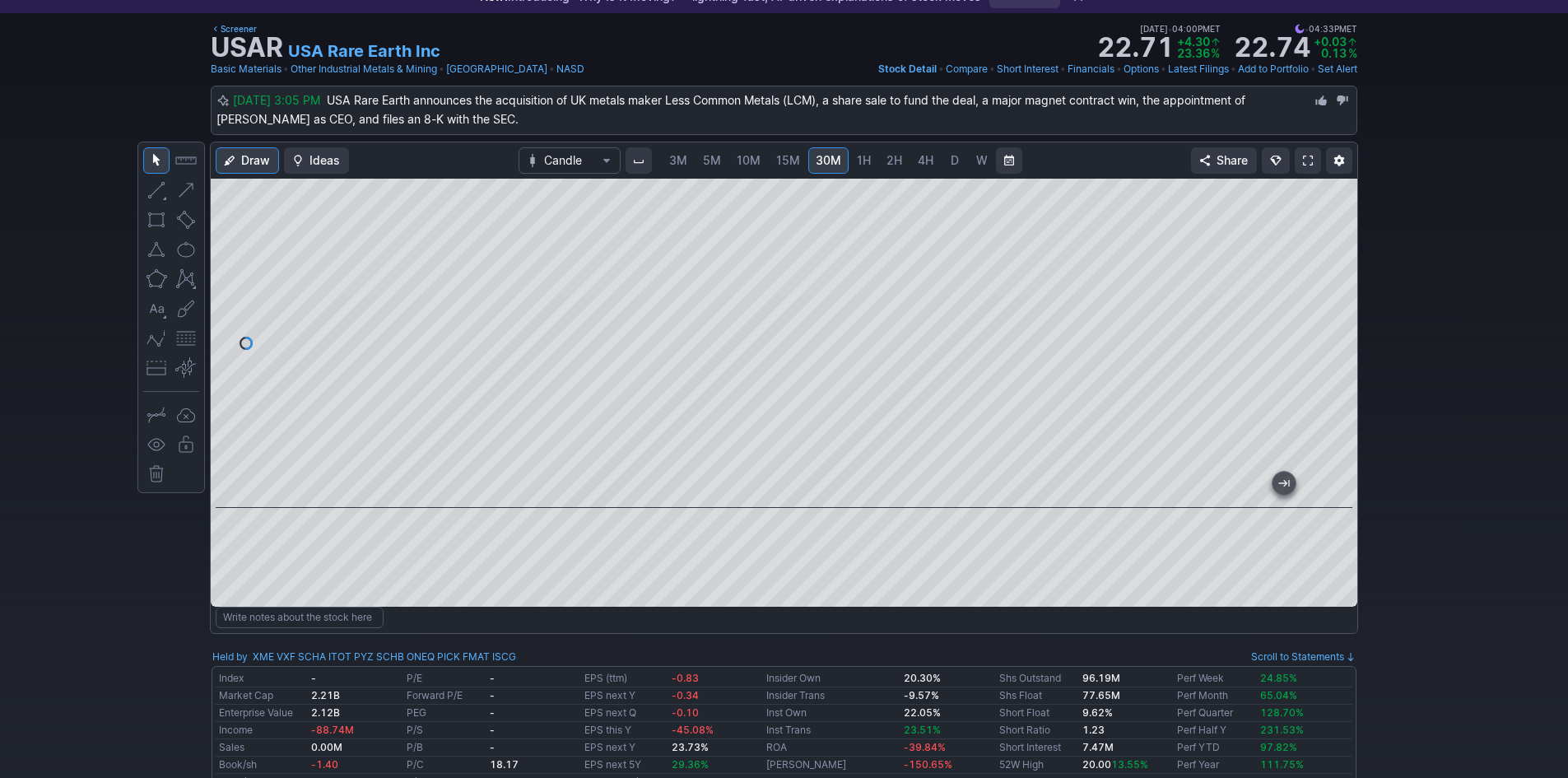
drag, startPoint x: 1331, startPoint y: 262, endPoint x: 1323, endPoint y: 295, distance: 34.0
click at [1329, 291] on div at bounding box center [1339, 339] width 35 height 288
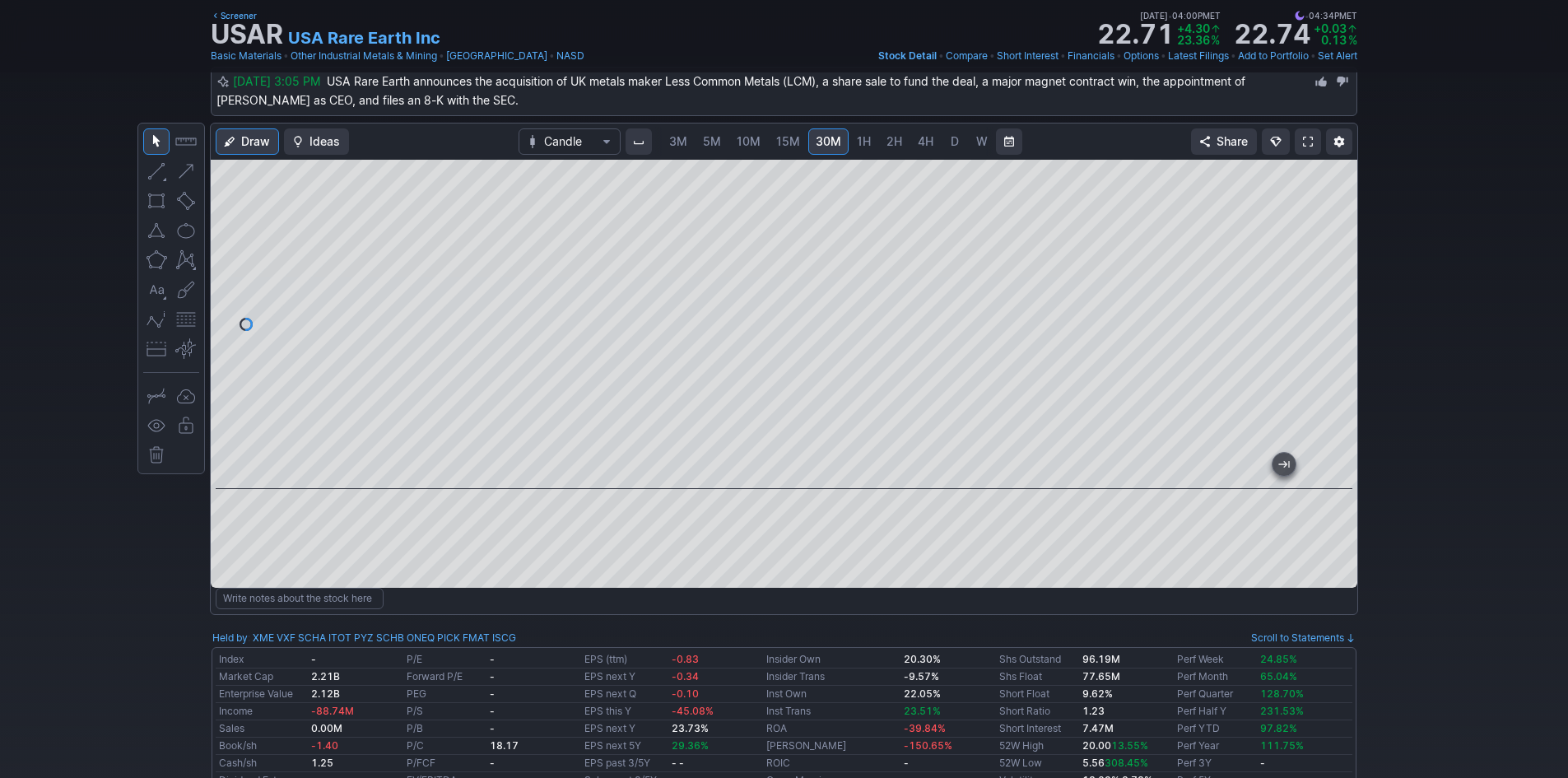
scroll to position [82, 0]
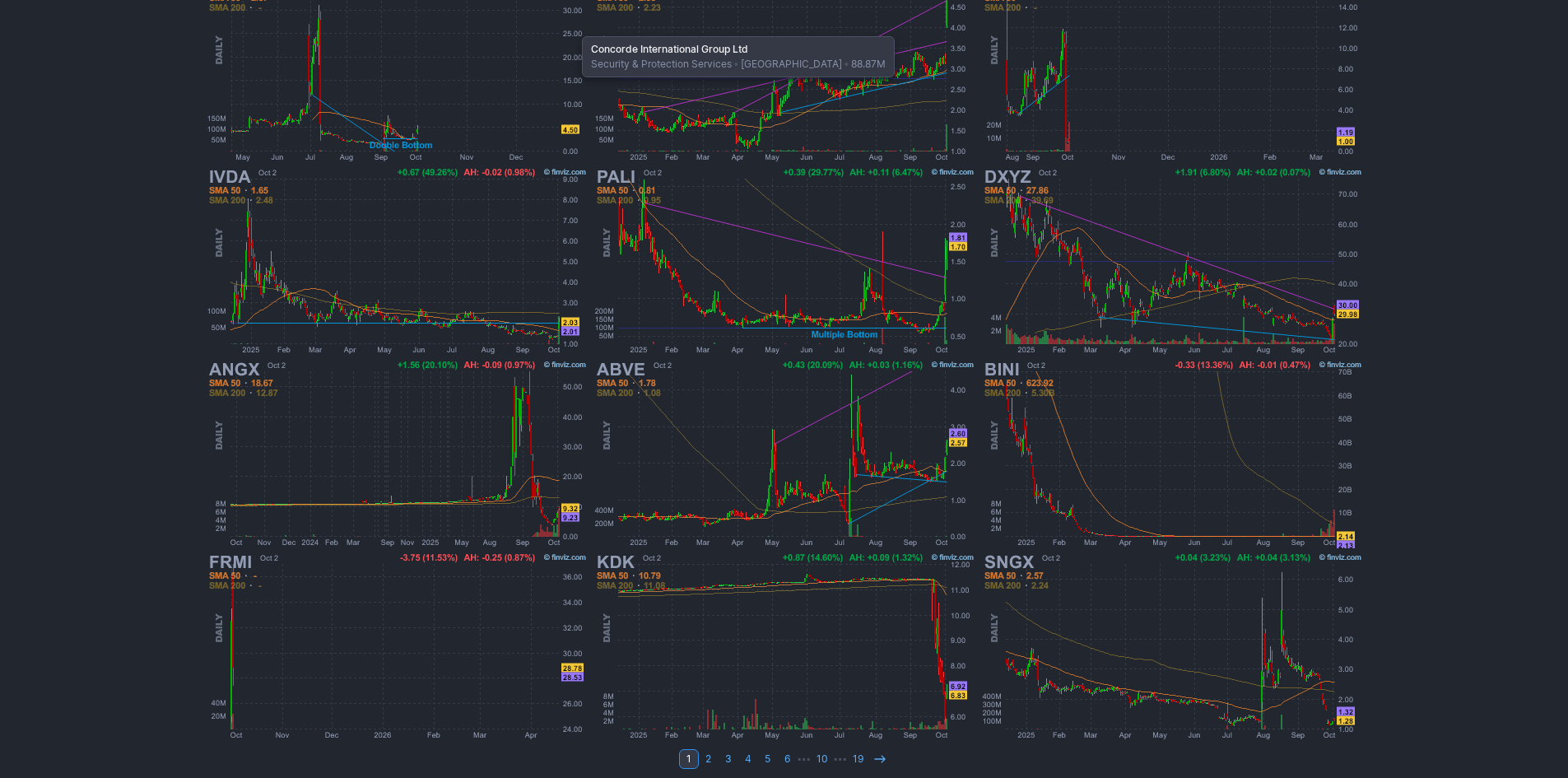
scroll to position [338, 0]
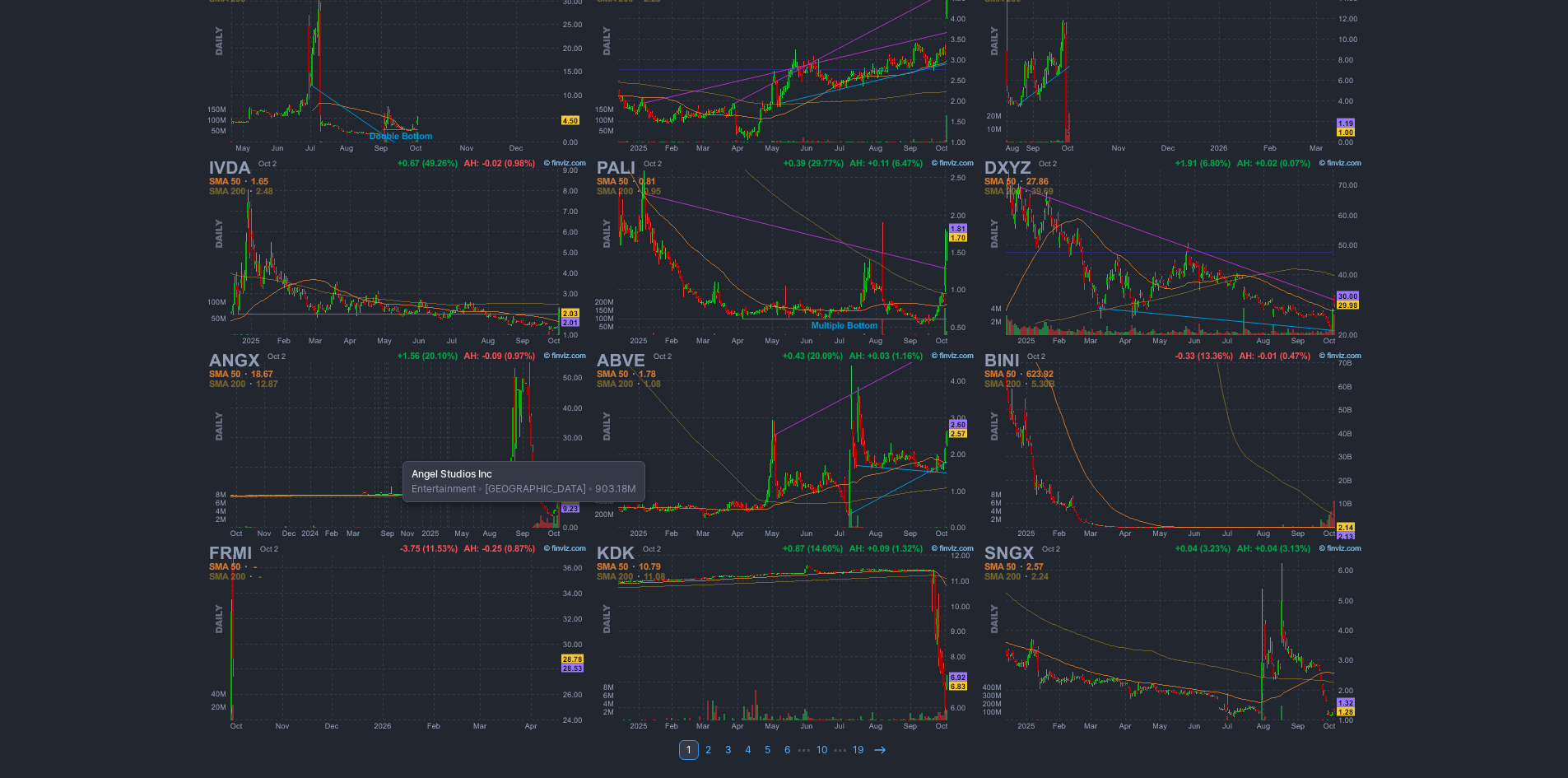
click at [394, 452] on img at bounding box center [396, 444] width 386 height 192
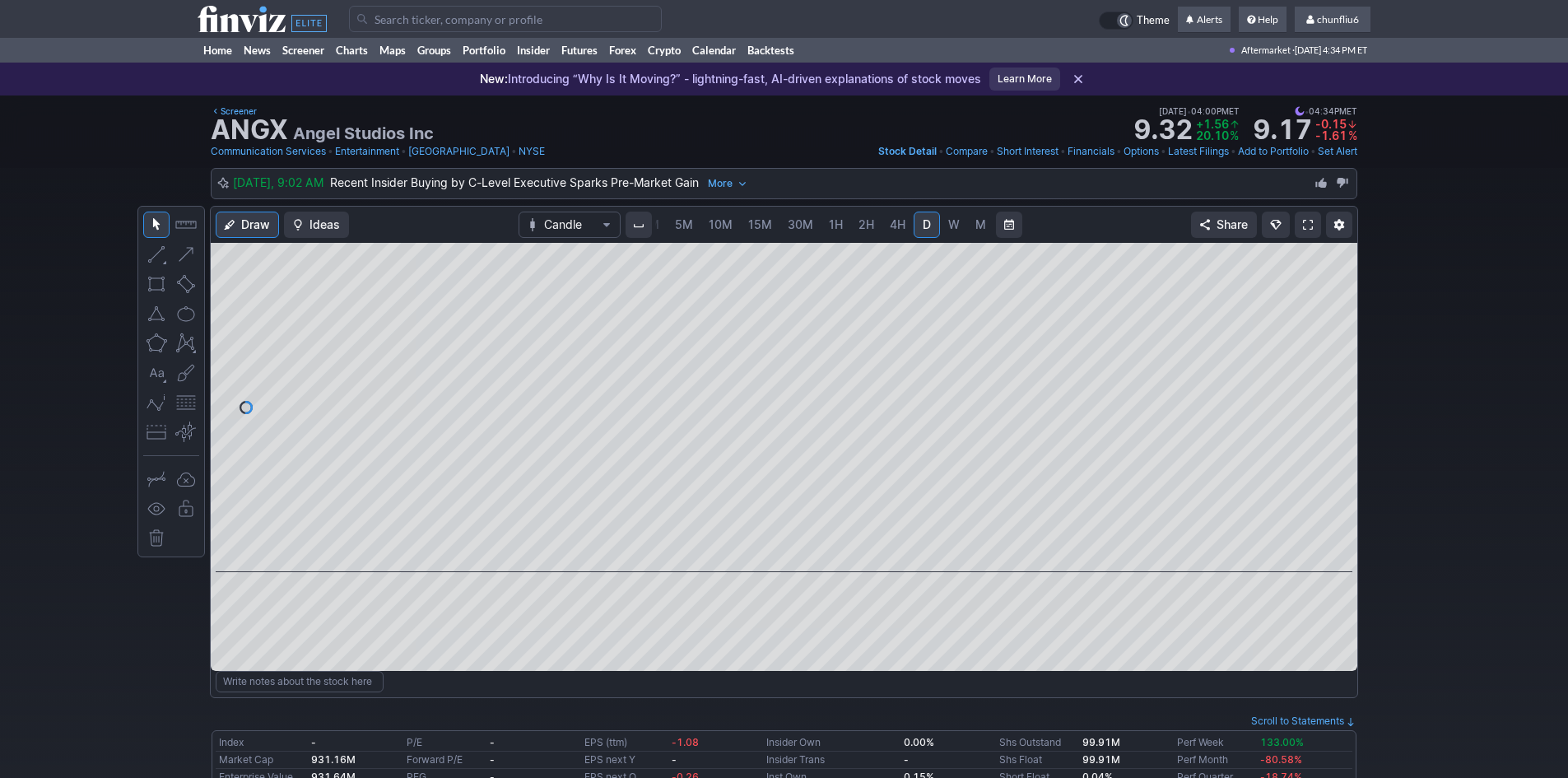
click at [678, 228] on span "5M" at bounding box center [684, 224] width 18 height 14
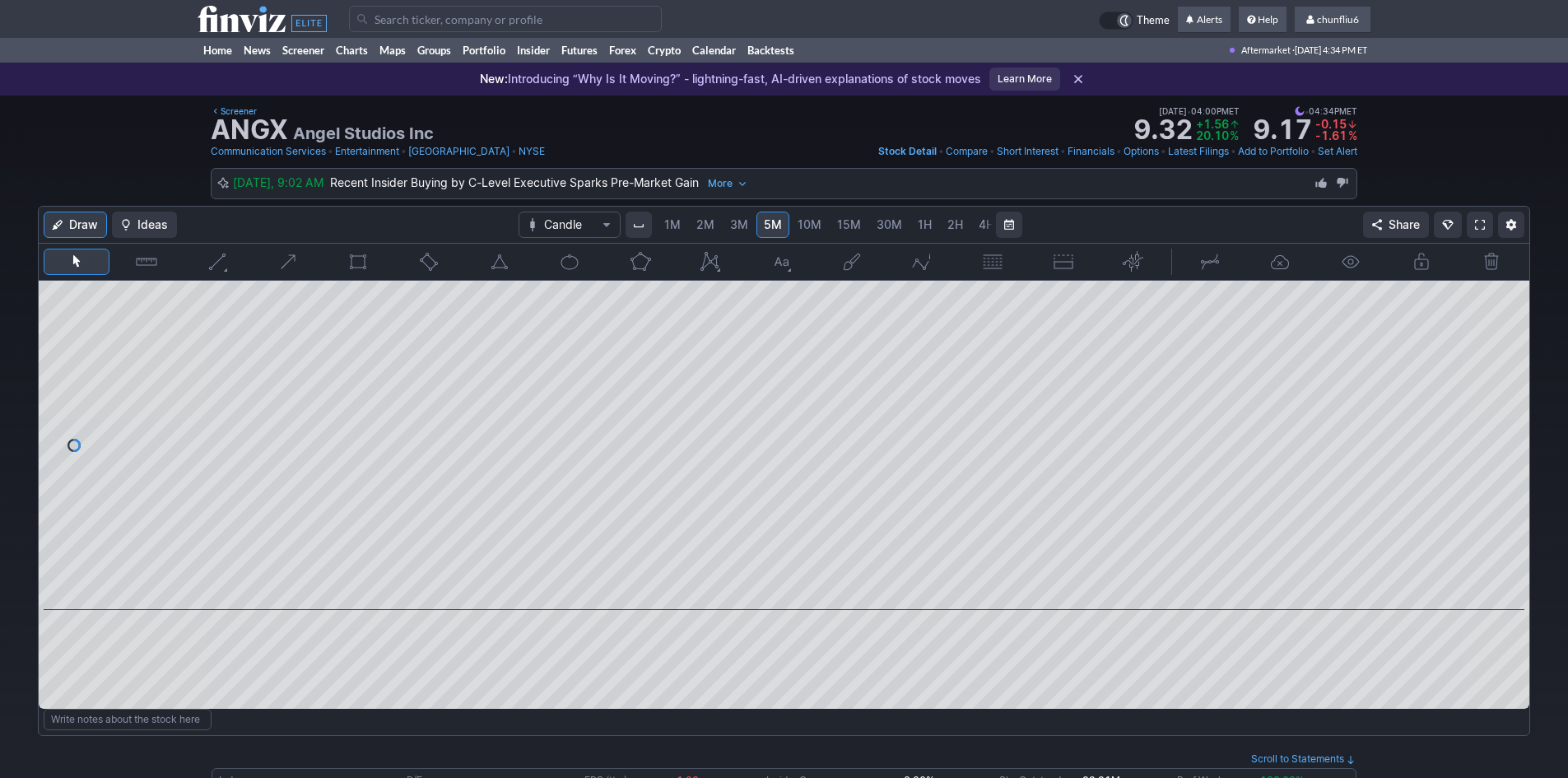
click at [673, 228] on span "1M" at bounding box center [672, 224] width 17 height 14
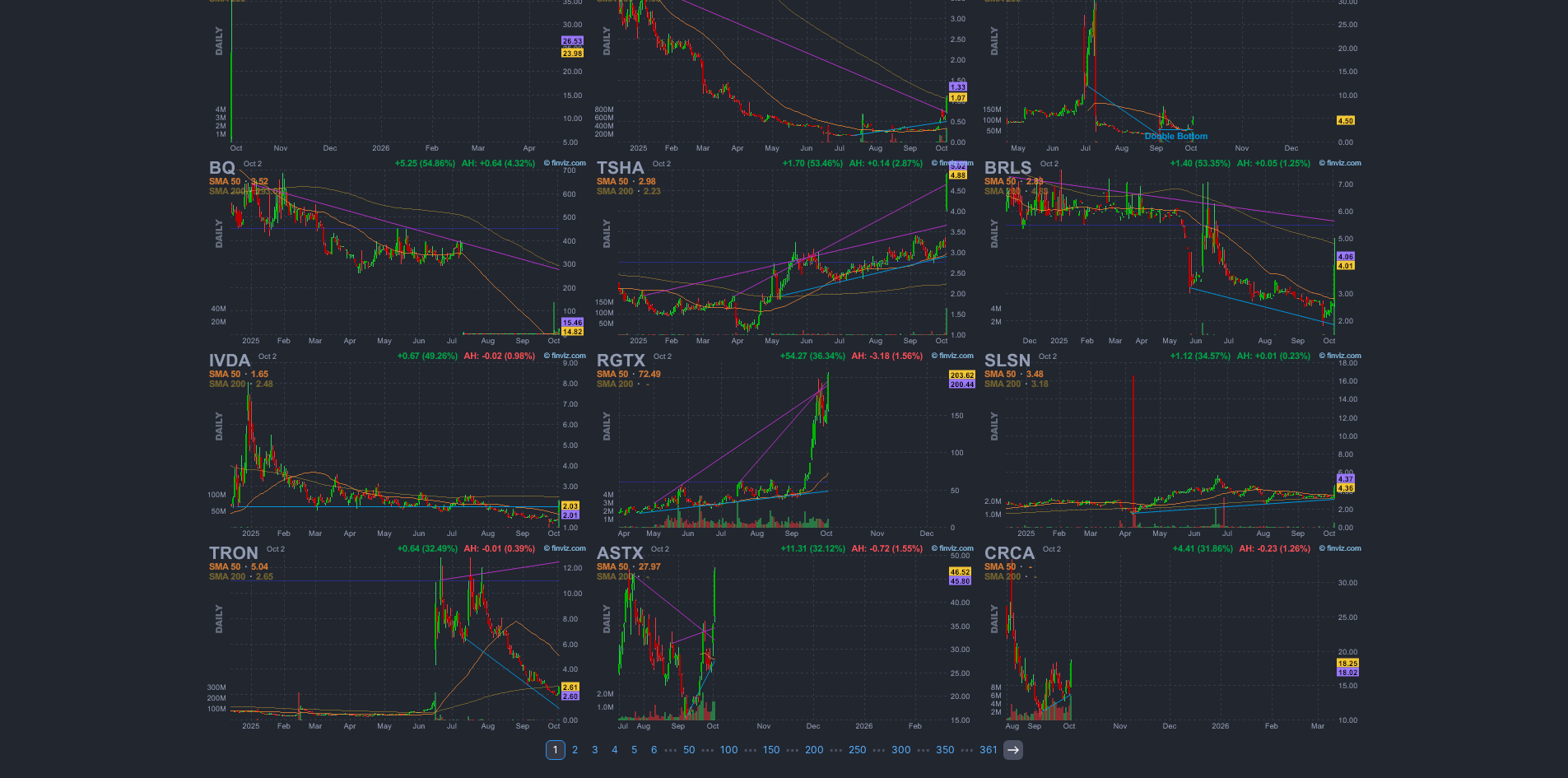
click at [1006, 752] on icon at bounding box center [1012, 749] width 13 height 13
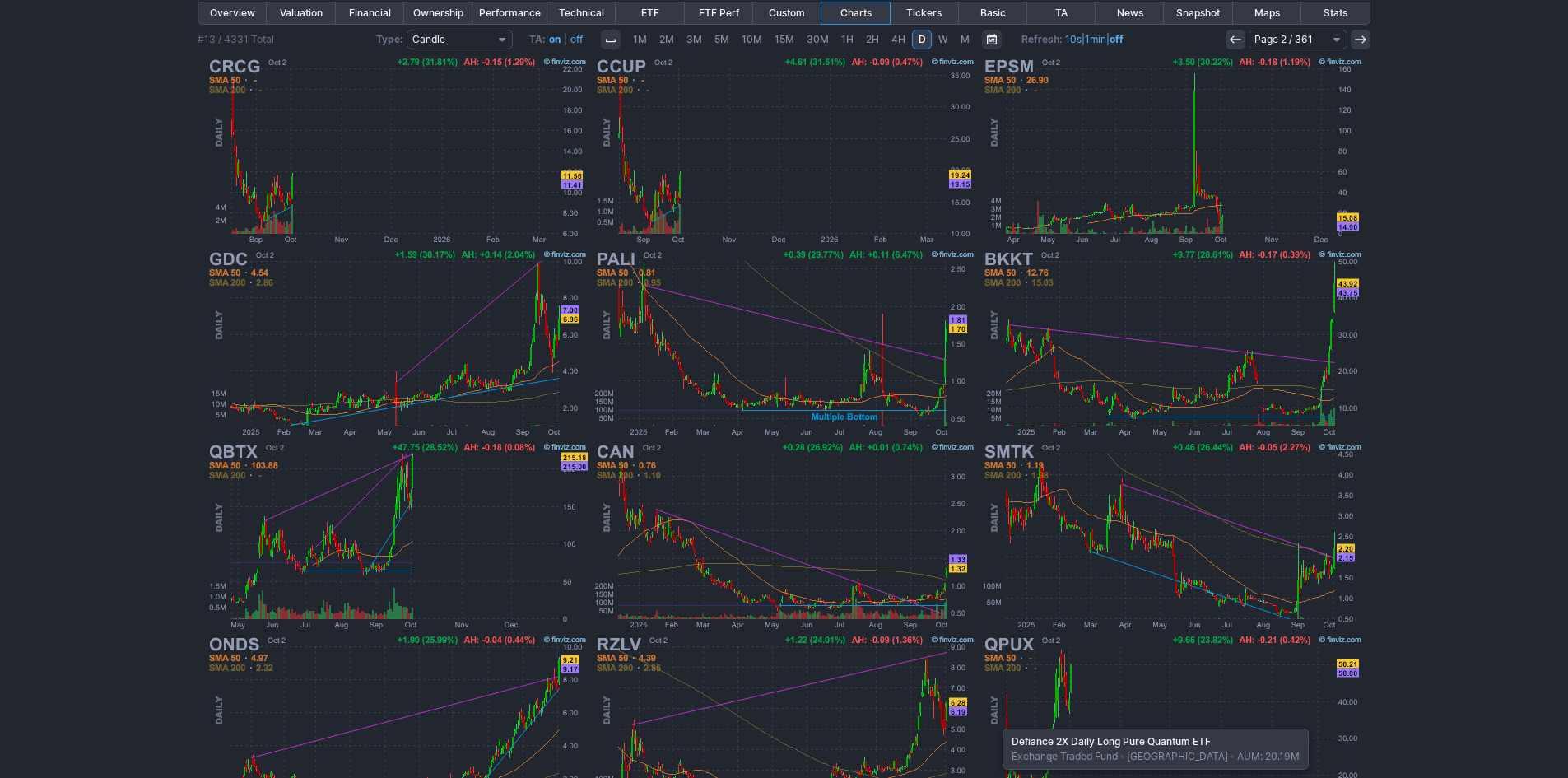
scroll to position [329, 0]
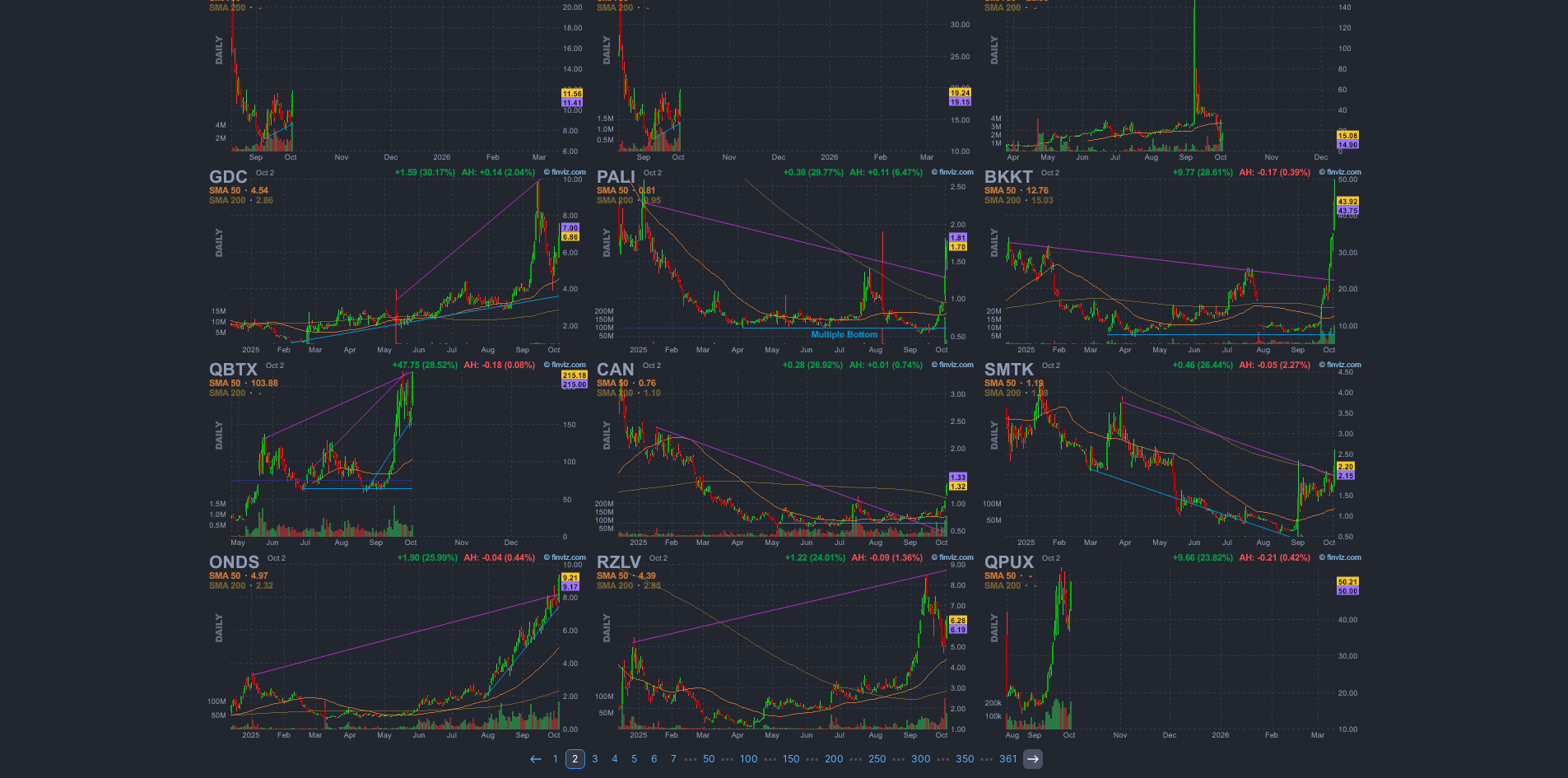
click at [1026, 760] on icon at bounding box center [1032, 758] width 13 height 13
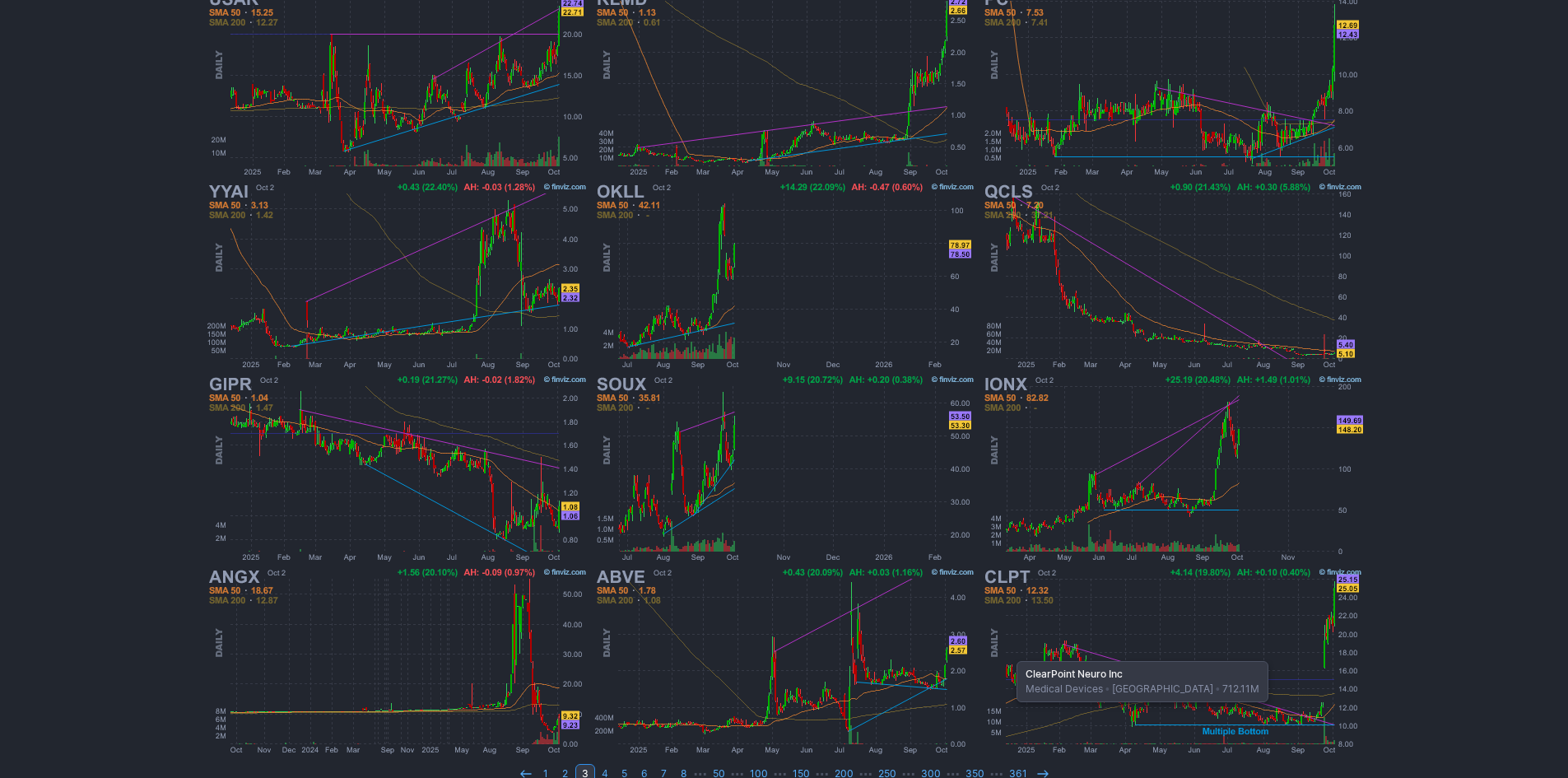
scroll to position [329, 0]
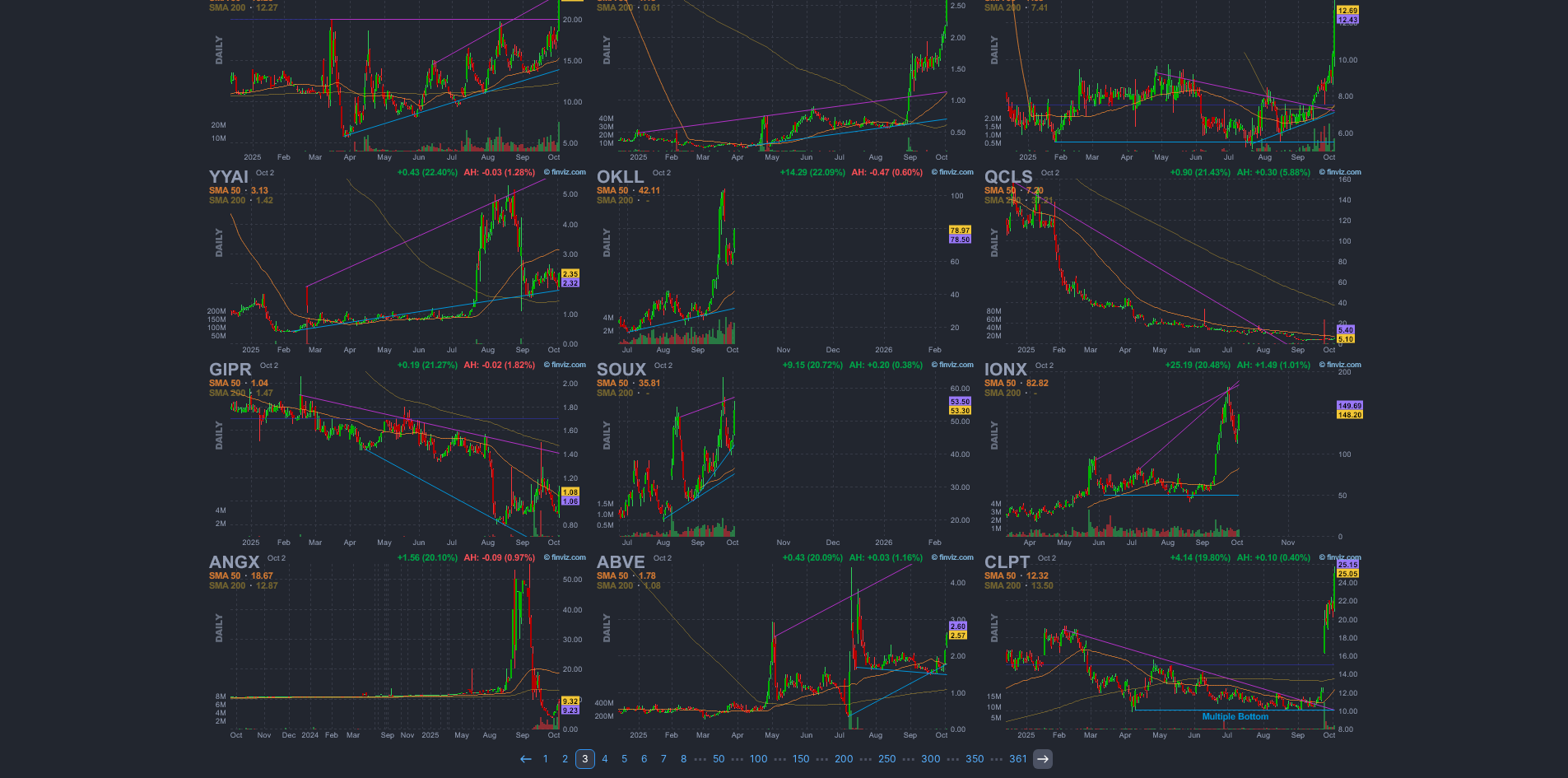
click at [1036, 761] on icon at bounding box center [1042, 758] width 13 height 13
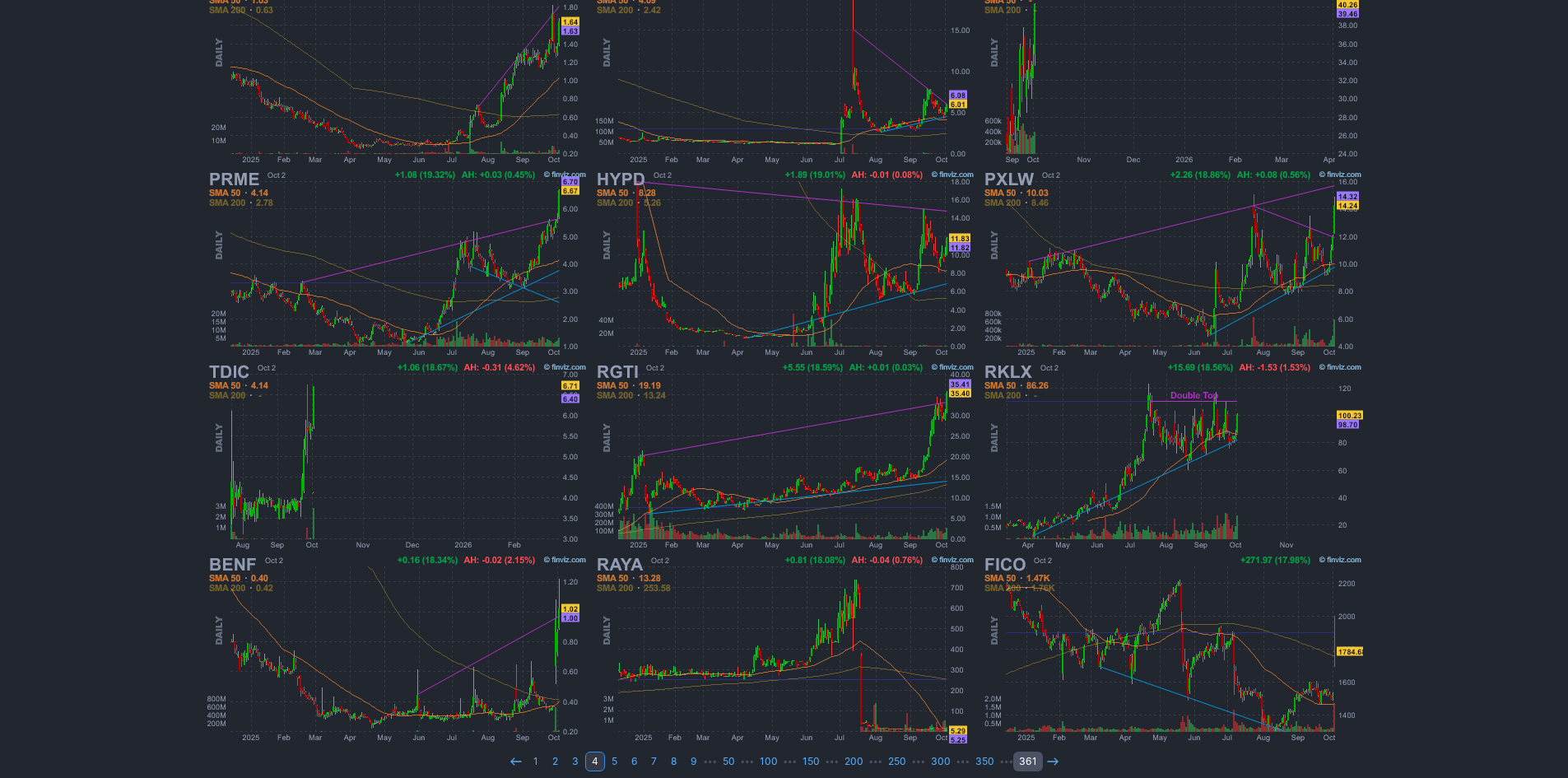
scroll to position [329, 0]
